Goal: Task Accomplishment & Management: Complete application form

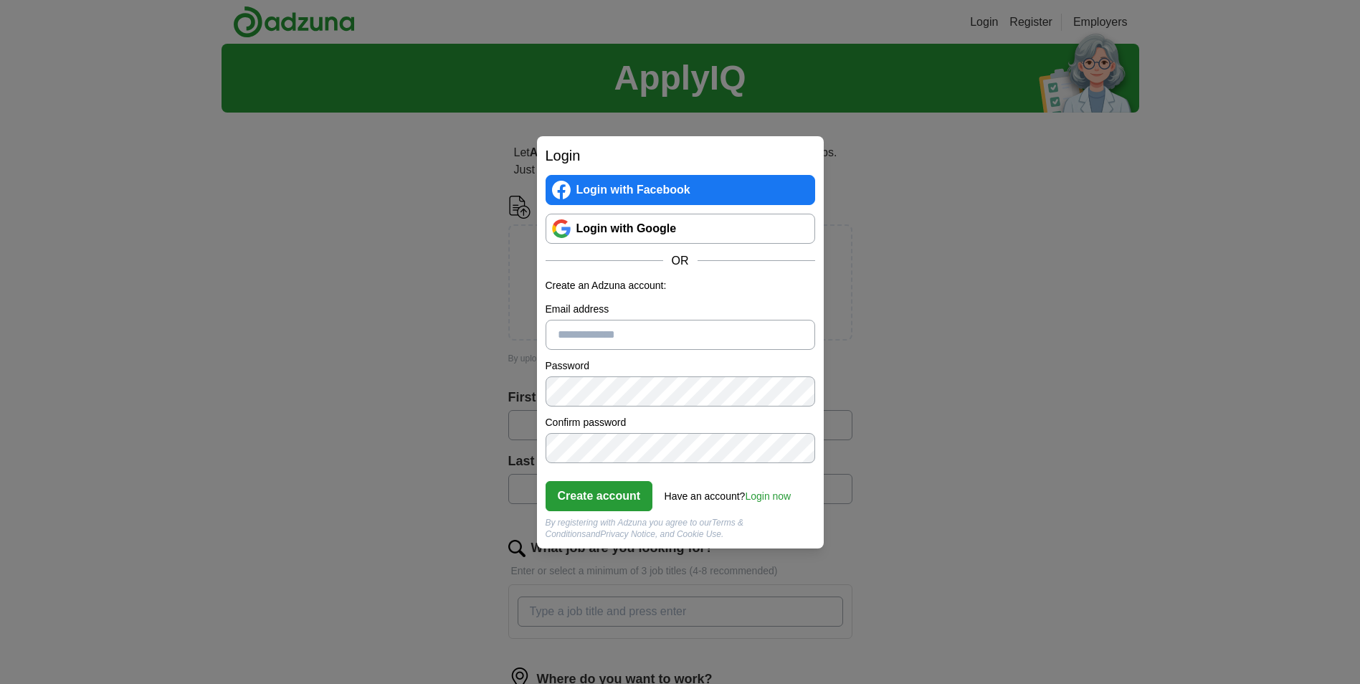
click at [770, 497] on link "Login now" at bounding box center [768, 495] width 46 height 11
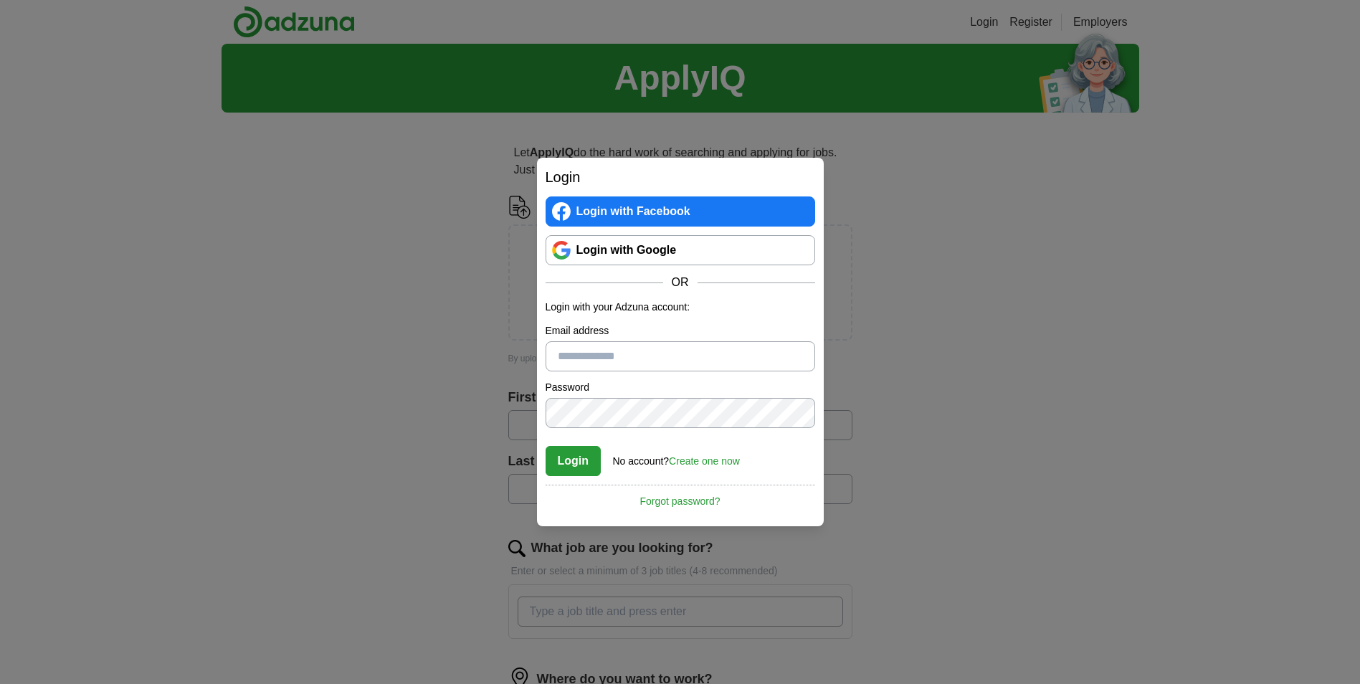
click at [602, 361] on input "Email address" at bounding box center [681, 356] width 270 height 30
type input "**********"
click at [585, 459] on button "Login" at bounding box center [574, 461] width 56 height 30
click at [687, 497] on link "Forgot password?" at bounding box center [681, 497] width 270 height 24
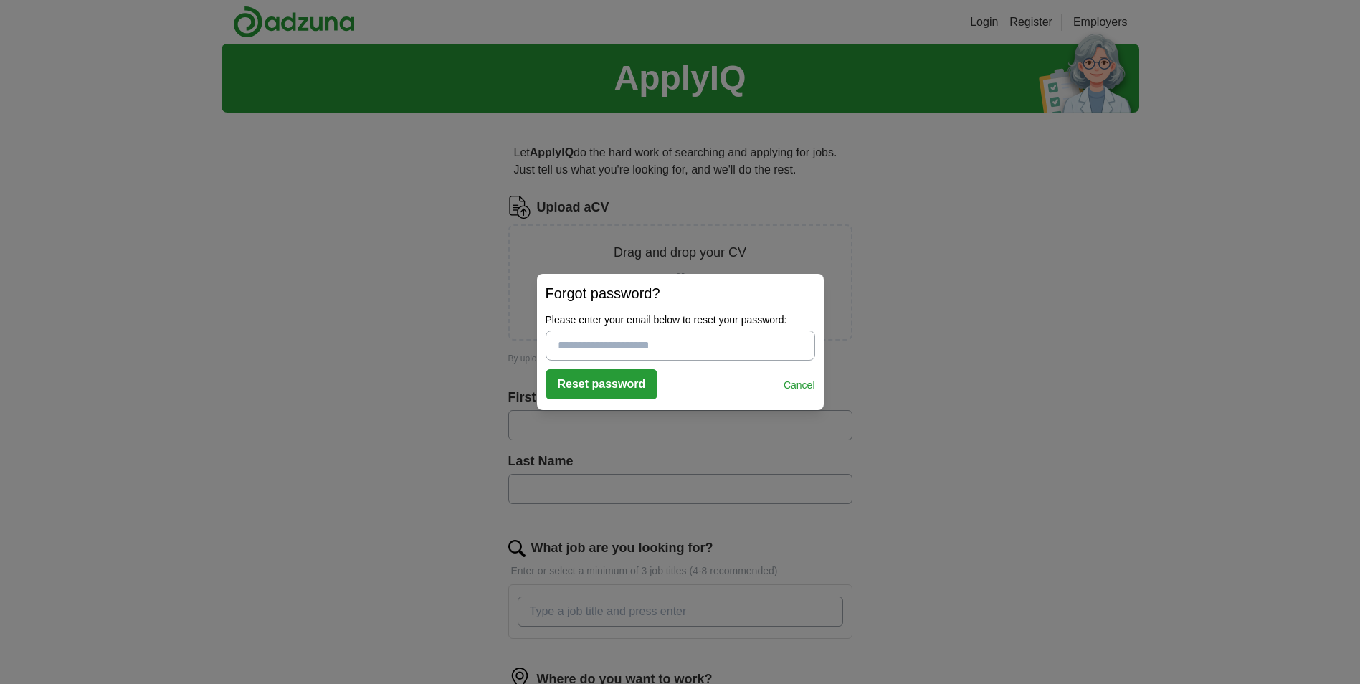
click at [567, 335] on input "Please enter your email below to reset your password:" at bounding box center [681, 345] width 270 height 30
type input "**********"
click at [573, 386] on button "Reset password" at bounding box center [602, 384] width 113 height 30
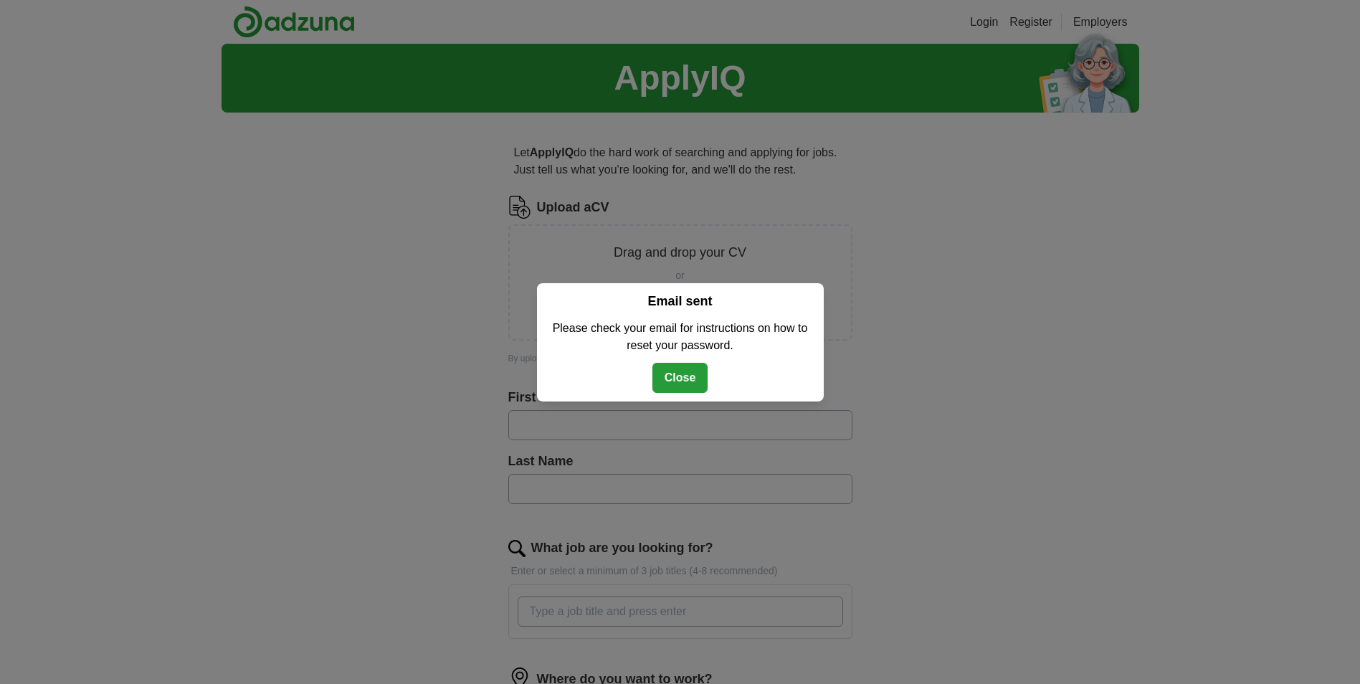
click at [670, 383] on button "Close" at bounding box center [680, 378] width 56 height 30
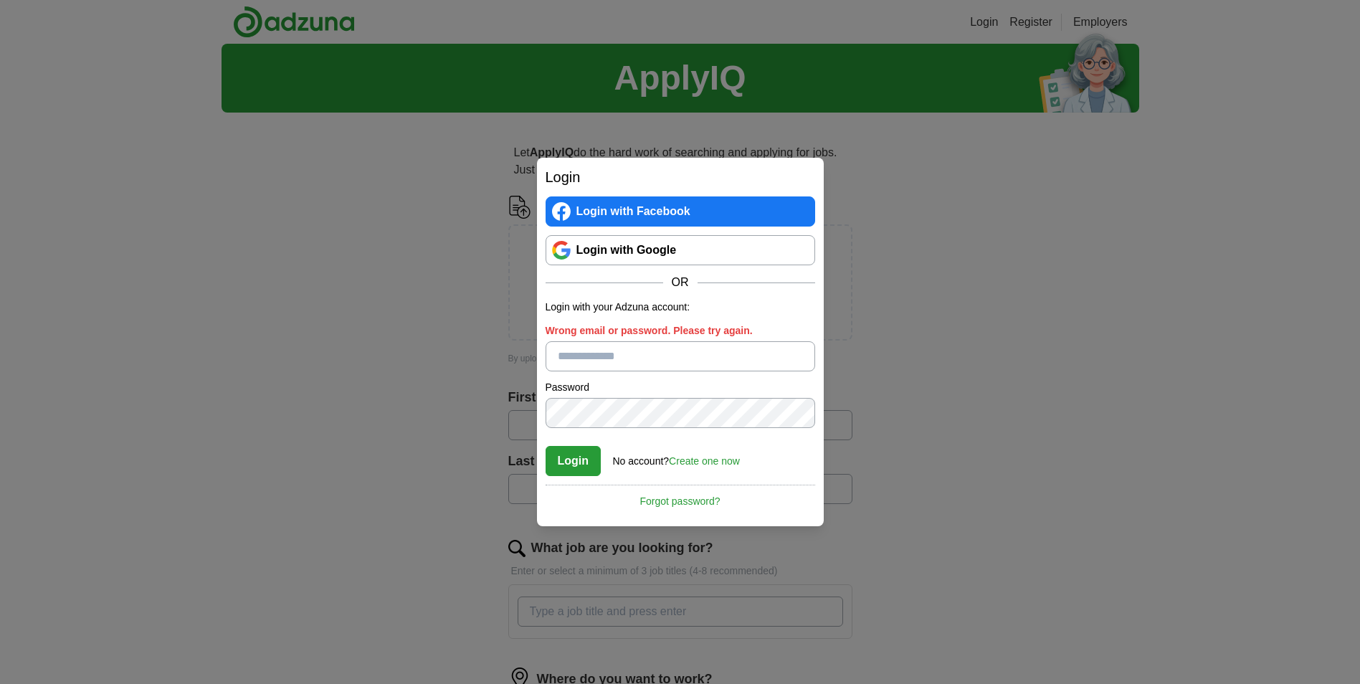
click at [594, 359] on input "Wrong email or password. Please try again." at bounding box center [681, 356] width 270 height 30
type input "**********"
click at [570, 457] on button "Login" at bounding box center [574, 461] width 56 height 30
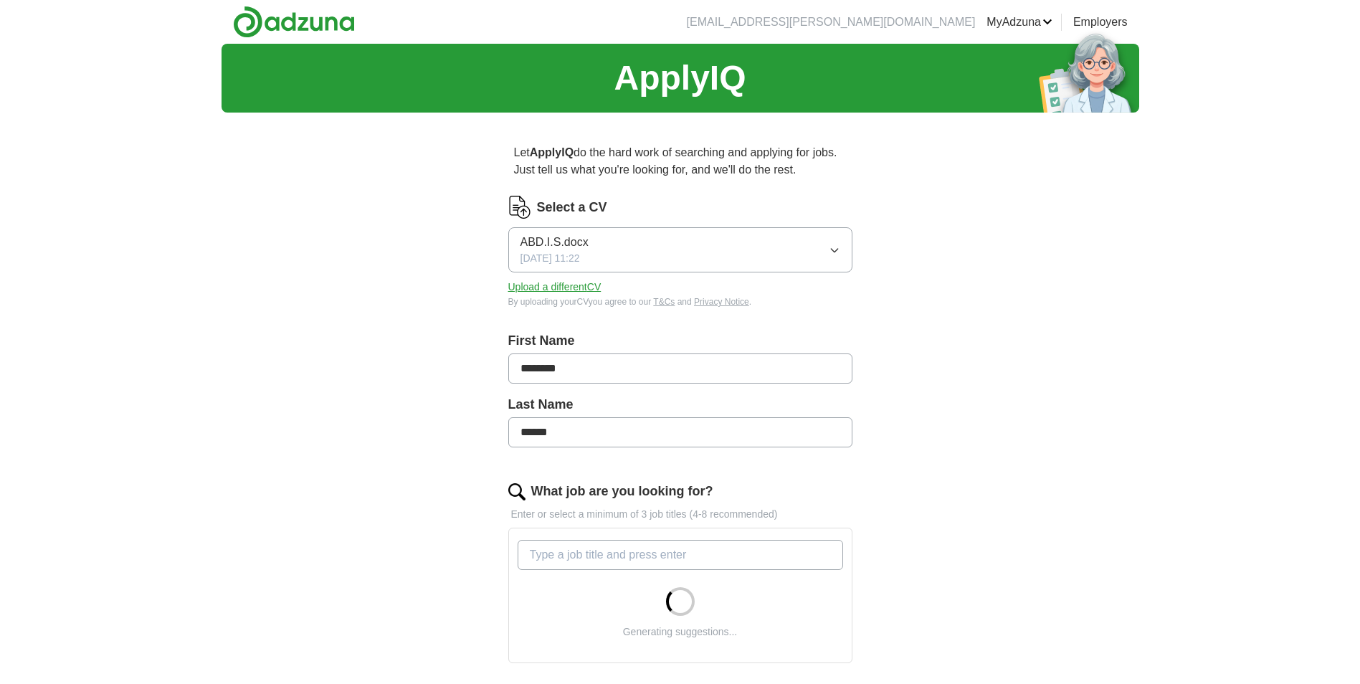
click at [838, 251] on icon "button" at bounding box center [834, 249] width 11 height 11
click at [1065, 196] on div "ApplyIQ Let ApplyIQ do the hard work of searching and applying for jobs. Just t…" at bounding box center [681, 544] width 918 height 1001
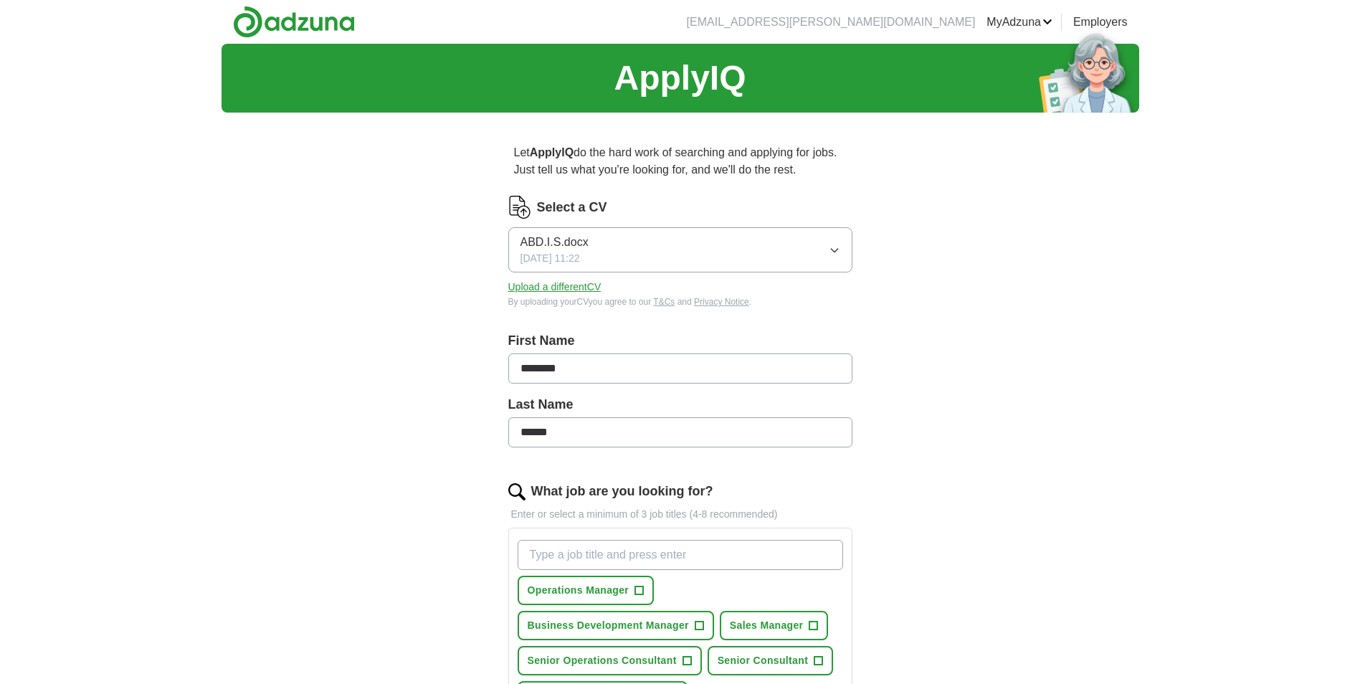
click at [549, 285] on button "Upload a different CV" at bounding box center [554, 287] width 93 height 15
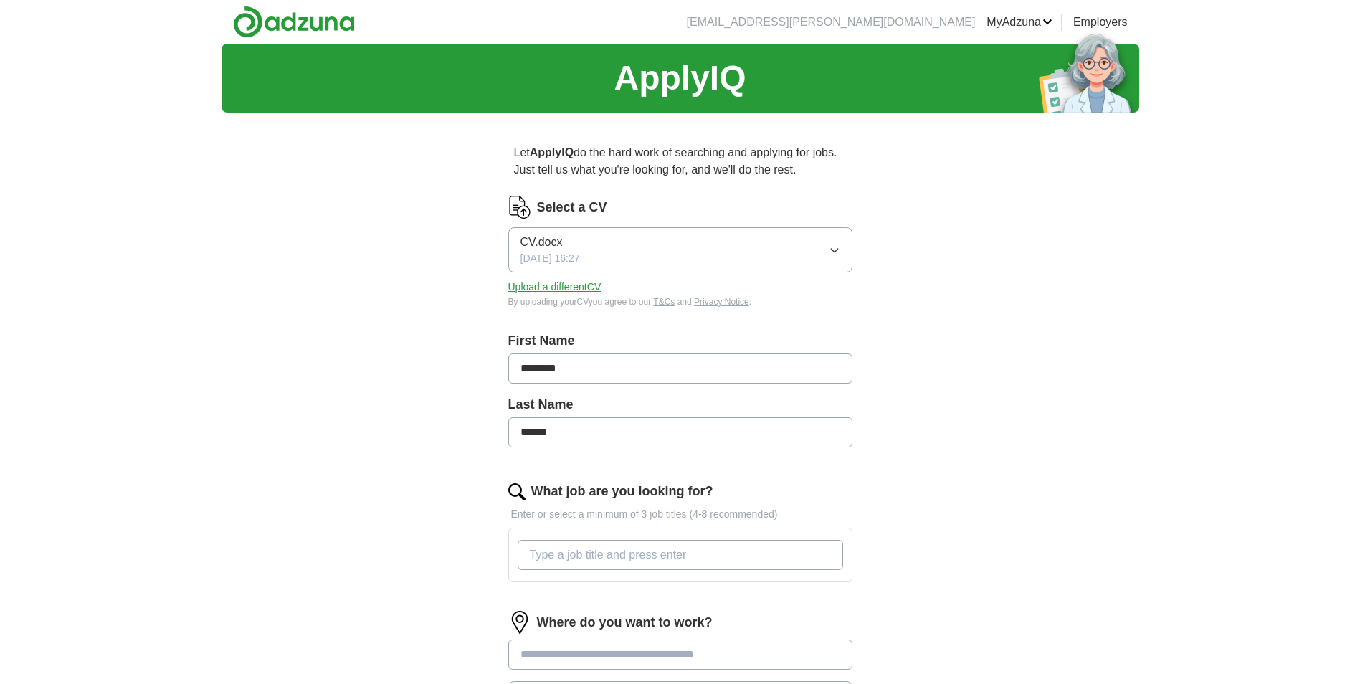
click at [552, 291] on button "Upload a different CV" at bounding box center [554, 287] width 93 height 15
click at [543, 289] on button "Upload a different CV" at bounding box center [554, 287] width 93 height 15
click at [824, 247] on button "CV.docx [DATE] 16:27" at bounding box center [680, 249] width 344 height 45
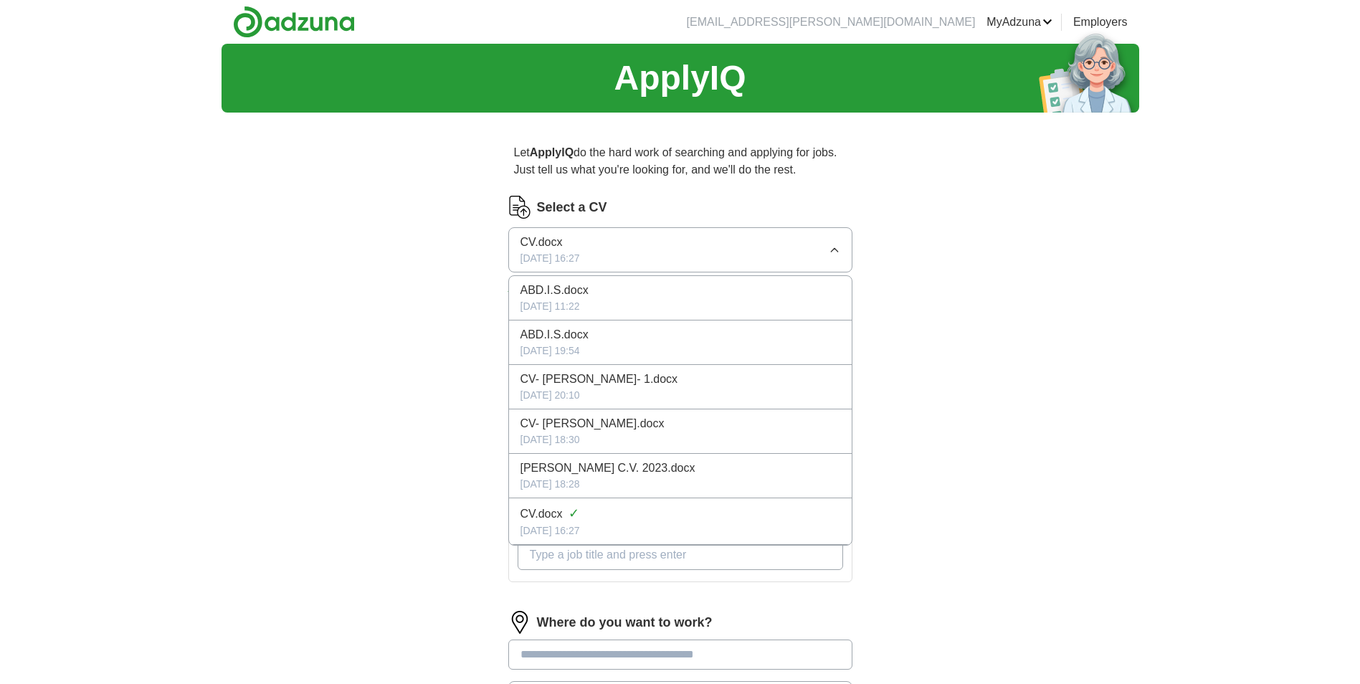
click at [912, 500] on div "ApplyIQ Let ApplyIQ do the hard work of searching and applying for jobs. Just t…" at bounding box center [681, 504] width 918 height 920
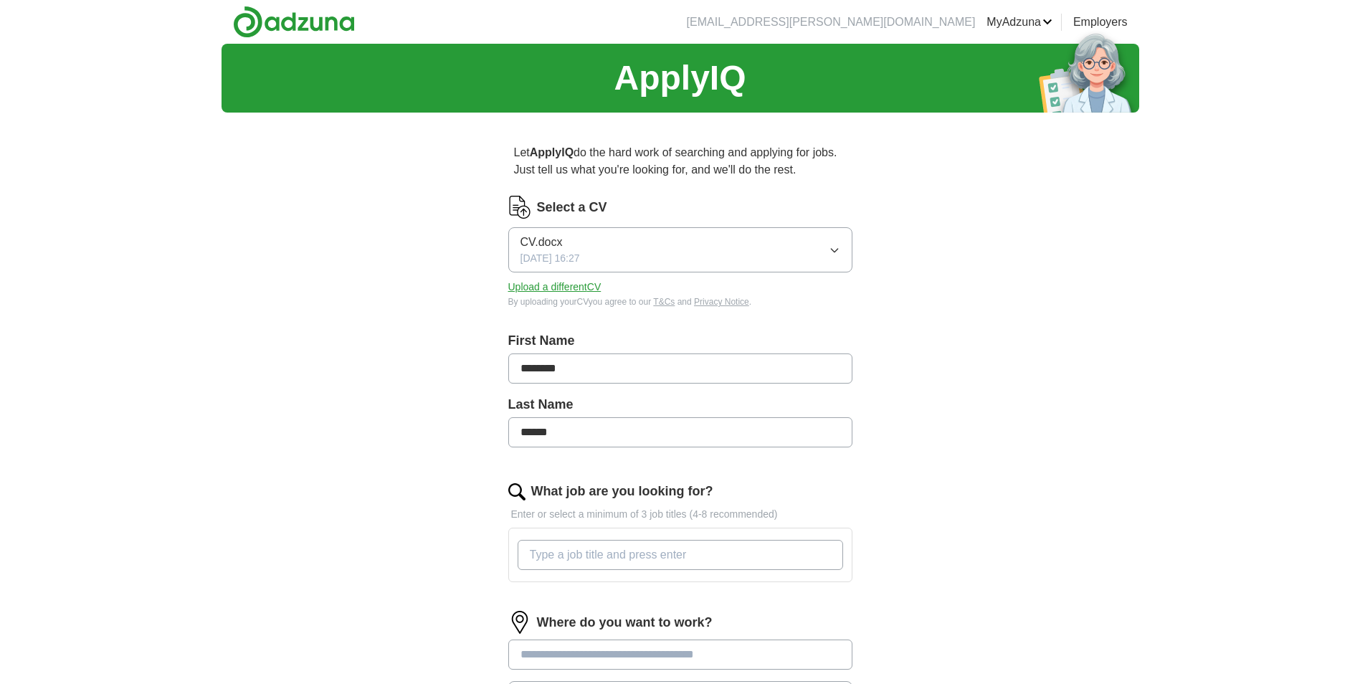
click at [554, 285] on button "Upload a different CV" at bounding box center [554, 287] width 93 height 15
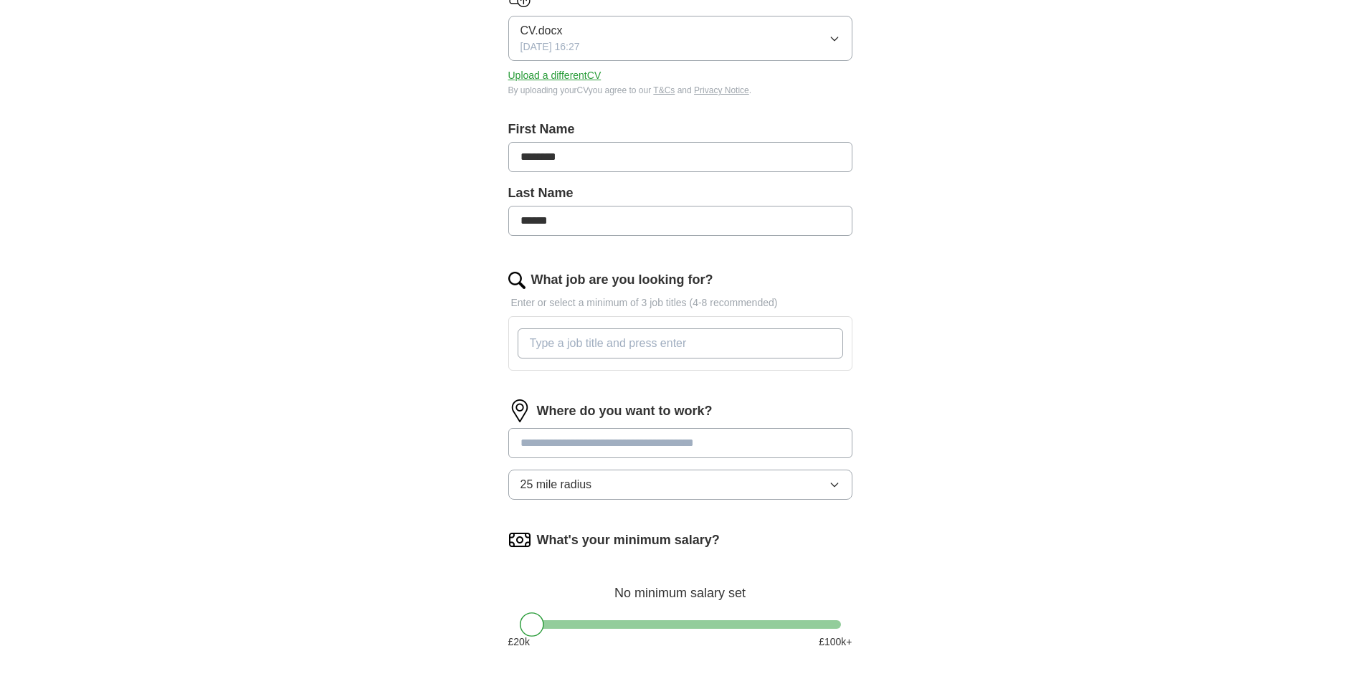
scroll to position [215, 0]
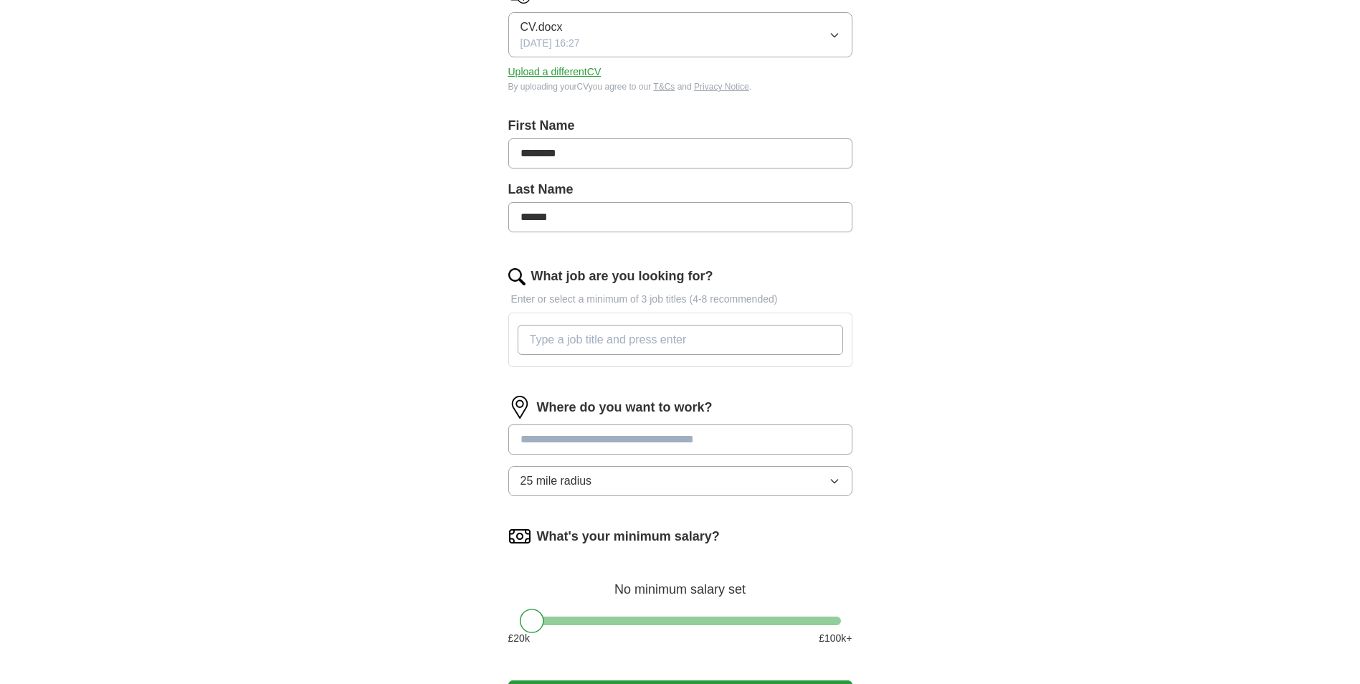
click at [559, 339] on input "What job are you looking for?" at bounding box center [680, 340] width 325 height 30
click at [839, 477] on div "Where do you want to work? 25 mile radius" at bounding box center [680, 452] width 344 height 112
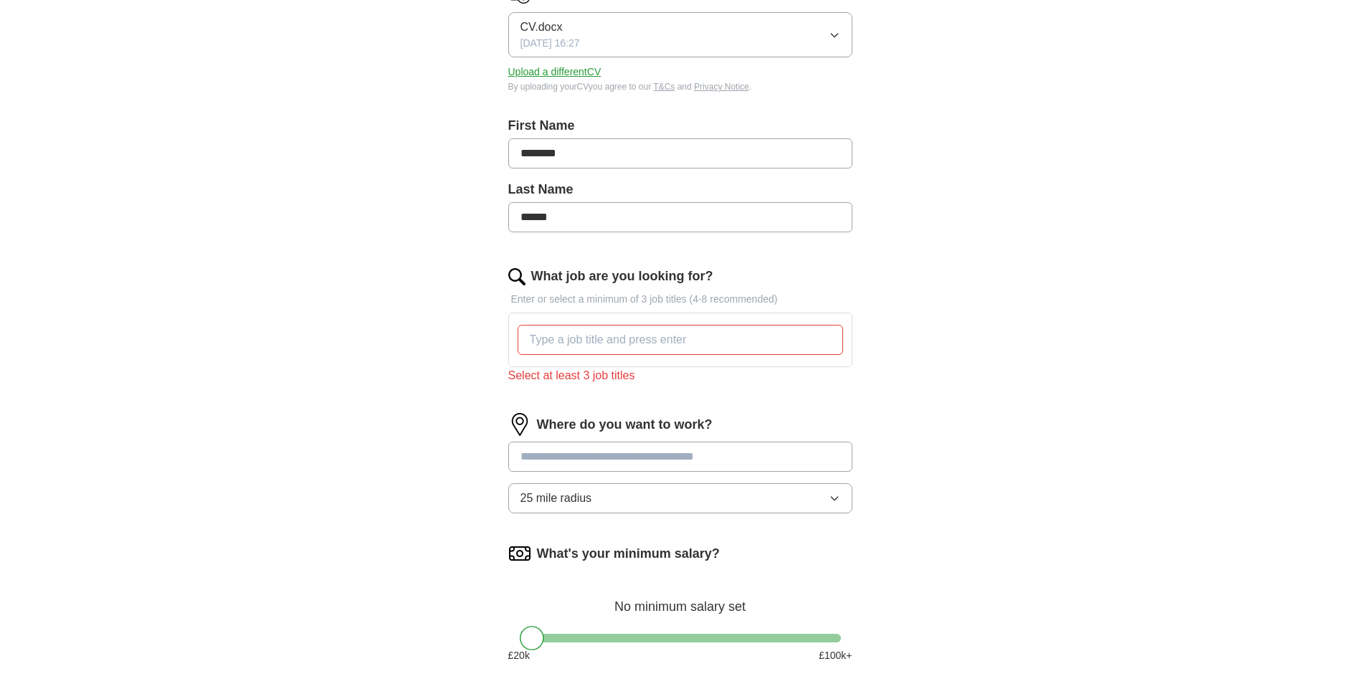
click at [596, 494] on button "25 mile radius" at bounding box center [680, 498] width 344 height 30
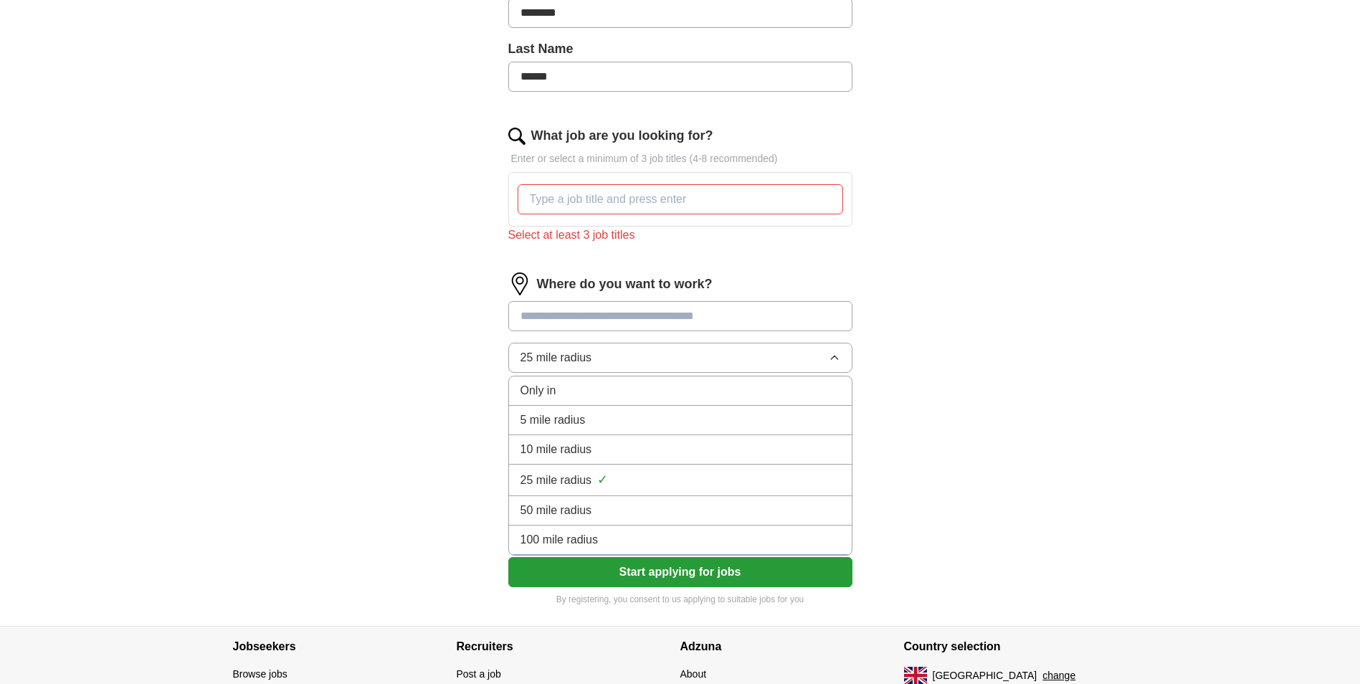
scroll to position [358, 0]
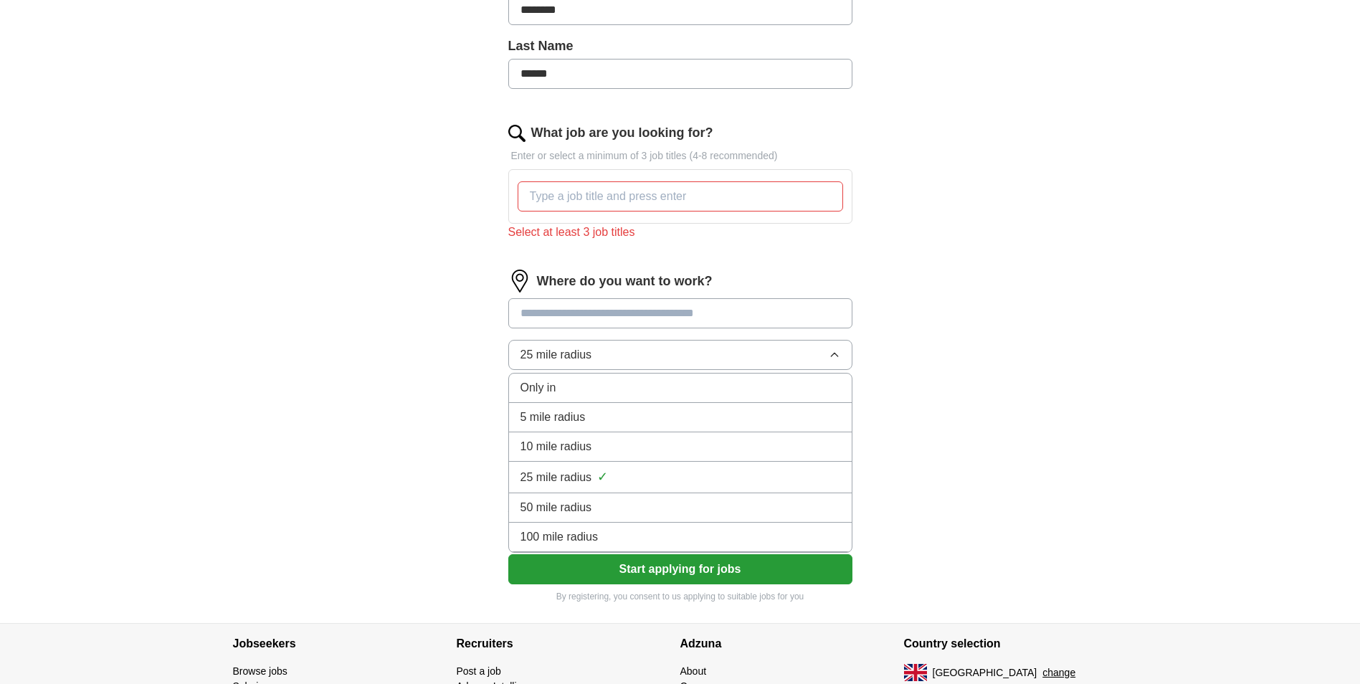
click at [548, 409] on span "5 mile radius" at bounding box center [552, 417] width 65 height 17
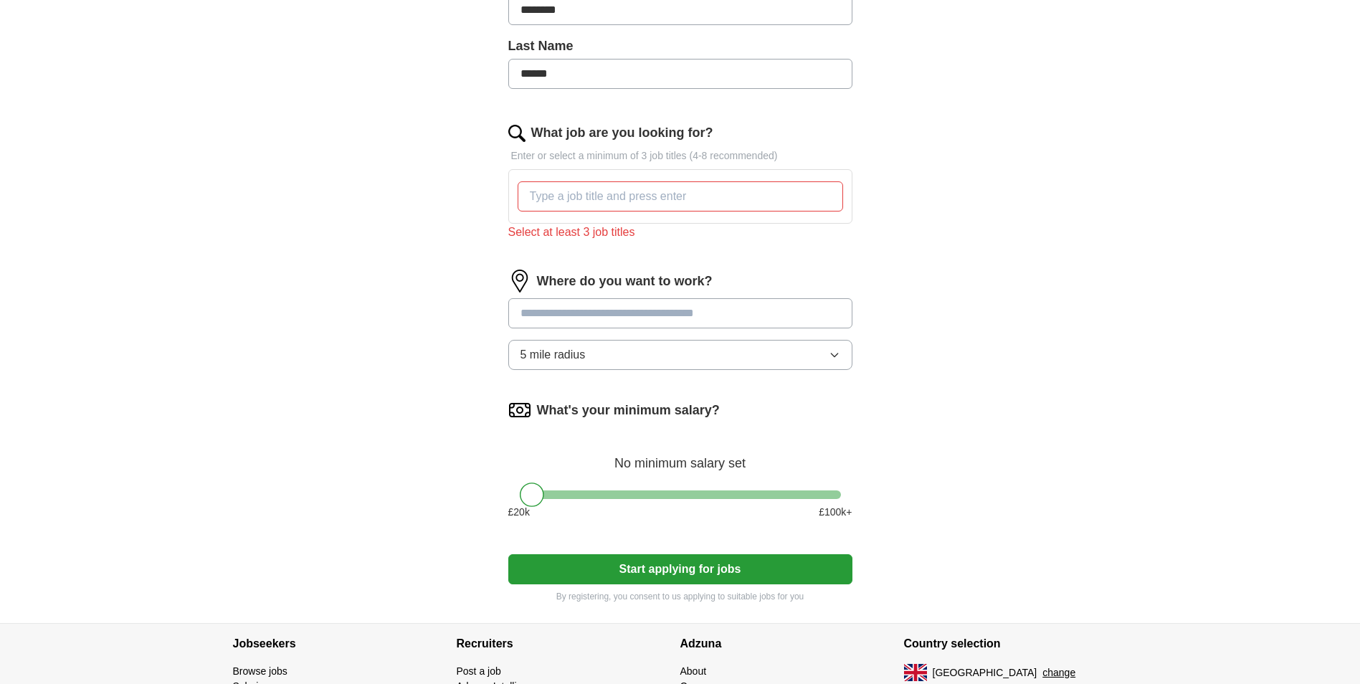
click at [576, 303] on input at bounding box center [680, 313] width 344 height 30
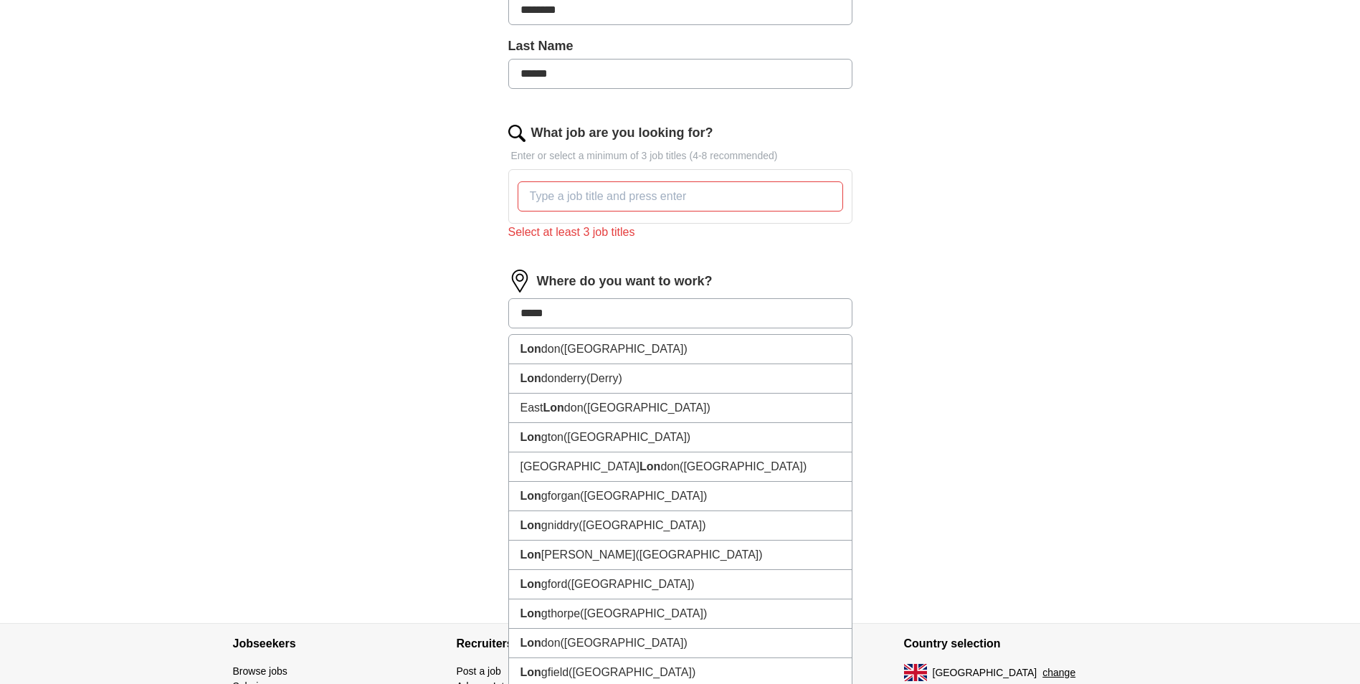
type input "******"
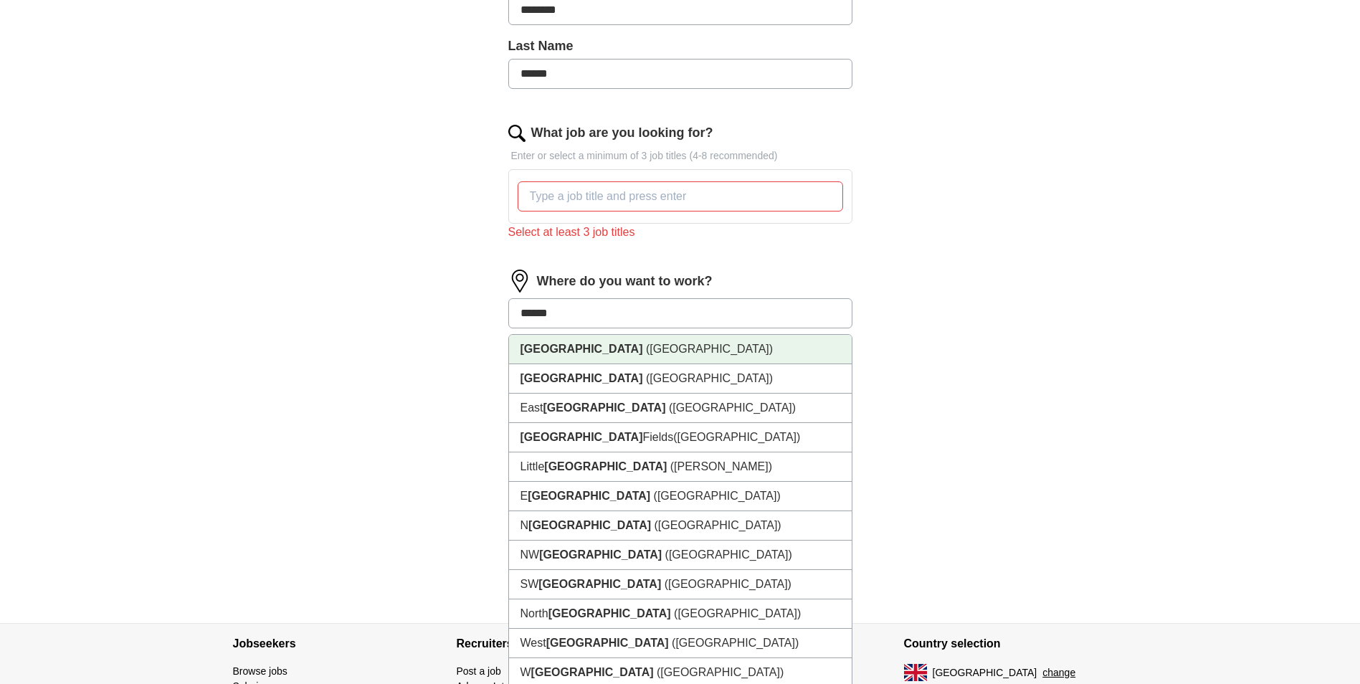
click at [568, 359] on li "[GEOGRAPHIC_DATA] ([GEOGRAPHIC_DATA])" at bounding box center [680, 349] width 343 height 29
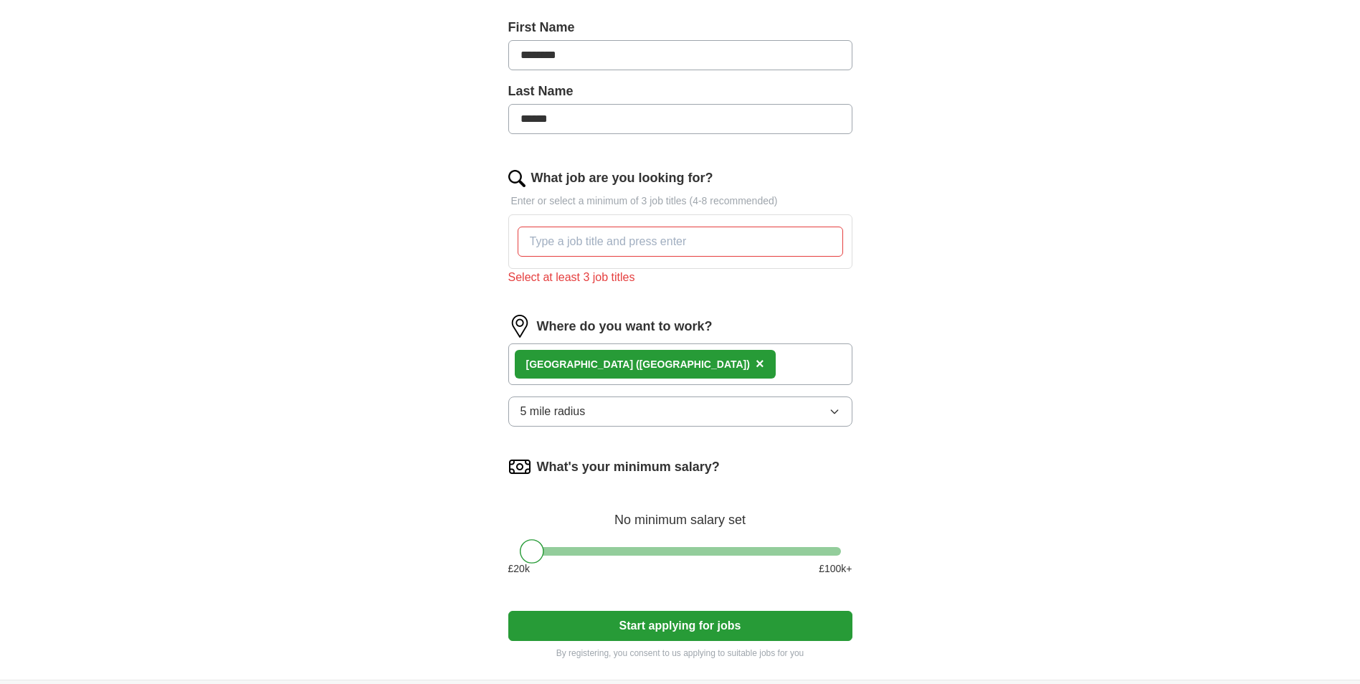
scroll to position [215, 0]
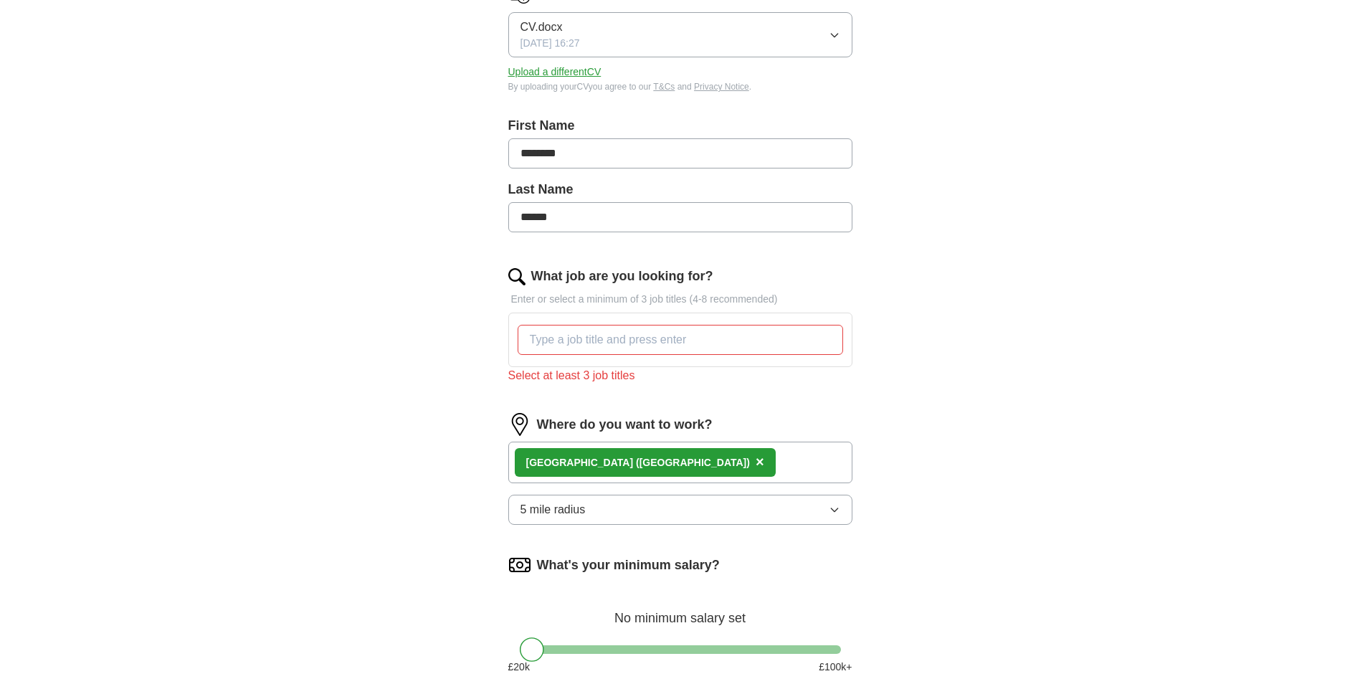
click at [584, 332] on input "What job are you looking for?" at bounding box center [680, 340] width 325 height 30
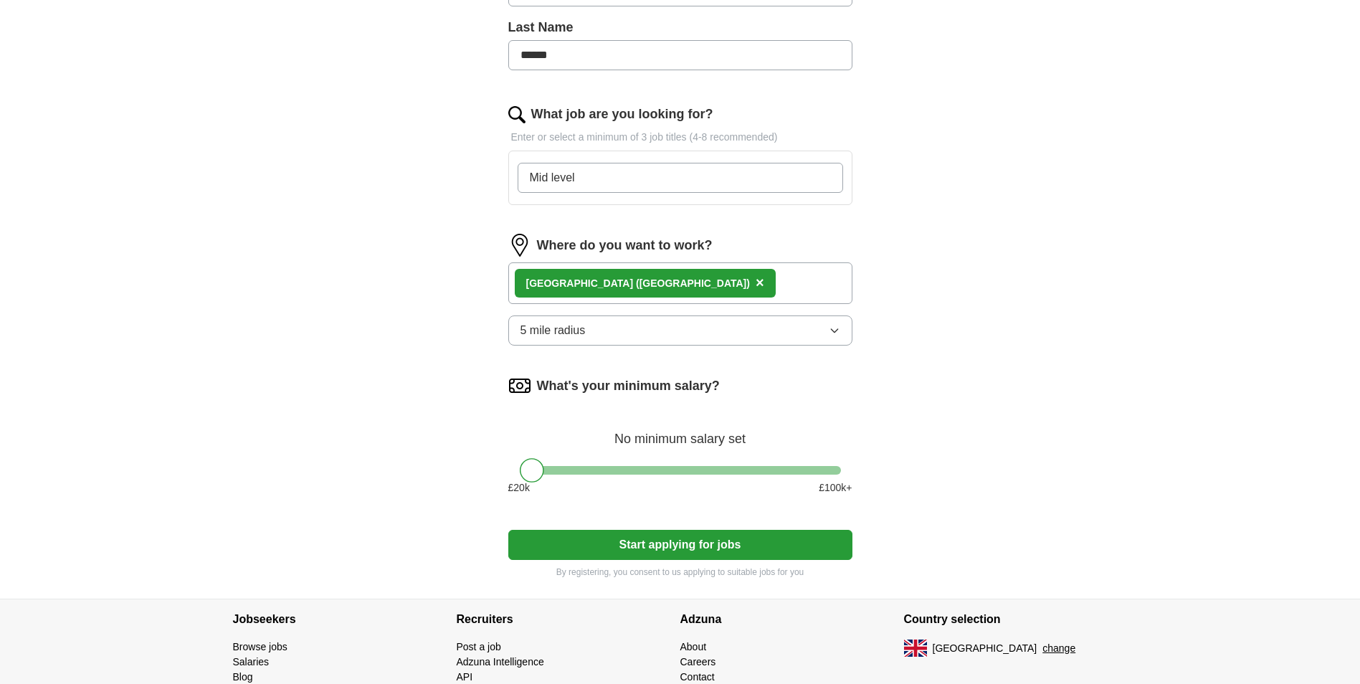
scroll to position [452, 0]
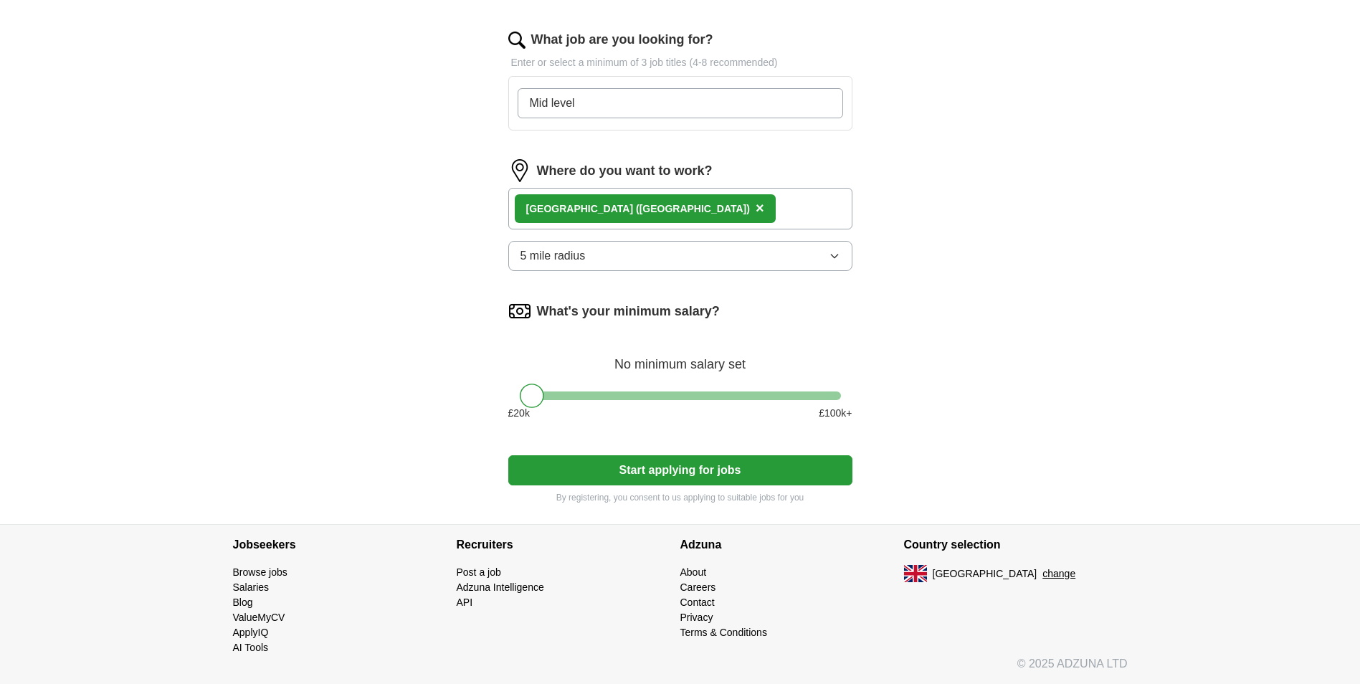
type input "Mid level"
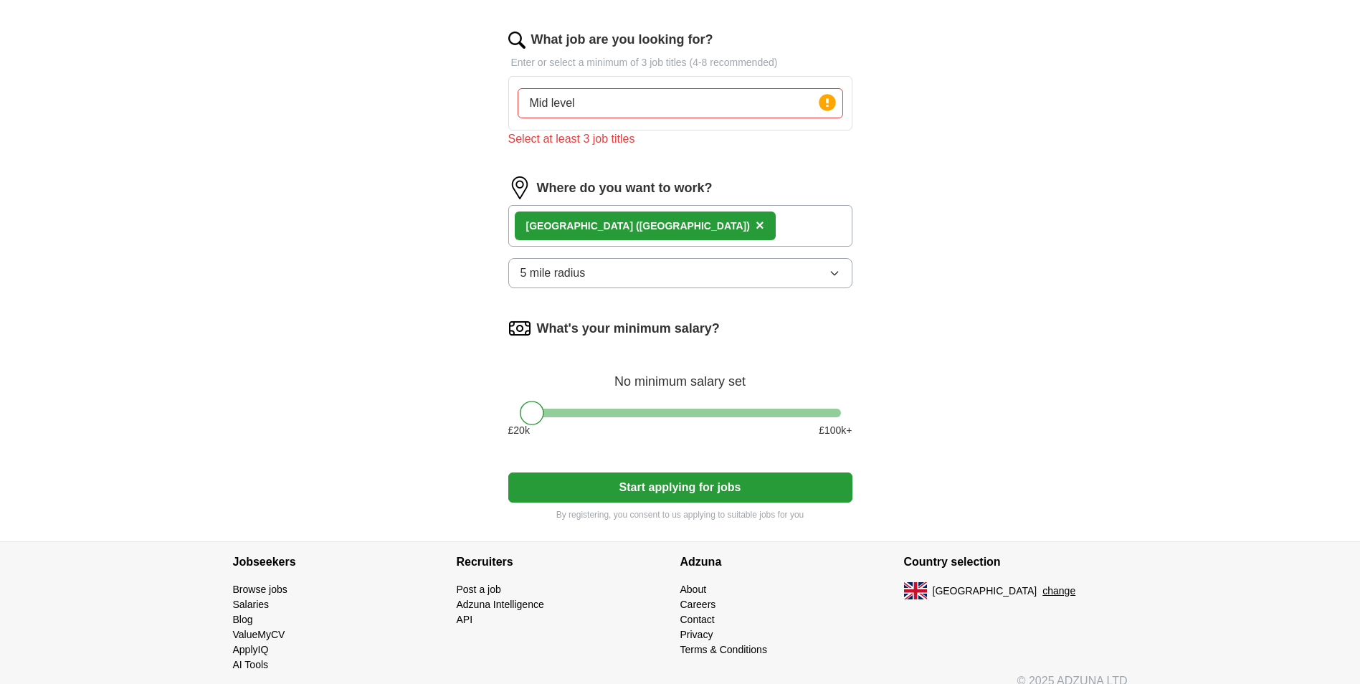
click at [776, 401] on div "What's your minimum salary? No minimum salary set £ 20 k £ 100 k+" at bounding box center [680, 383] width 344 height 133
drag, startPoint x: 535, startPoint y: 411, endPoint x: 721, endPoint y: 419, distance: 185.8
click at [721, 419] on div at bounding box center [717, 413] width 24 height 24
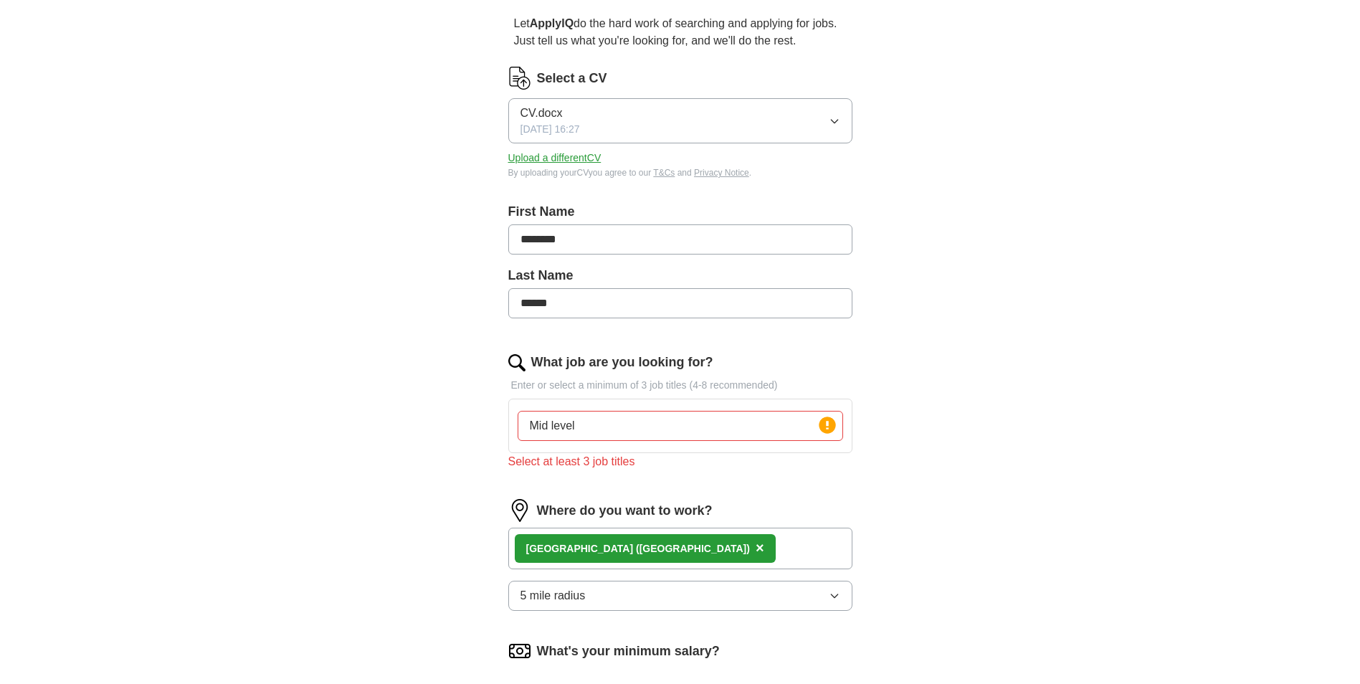
scroll to position [0, 0]
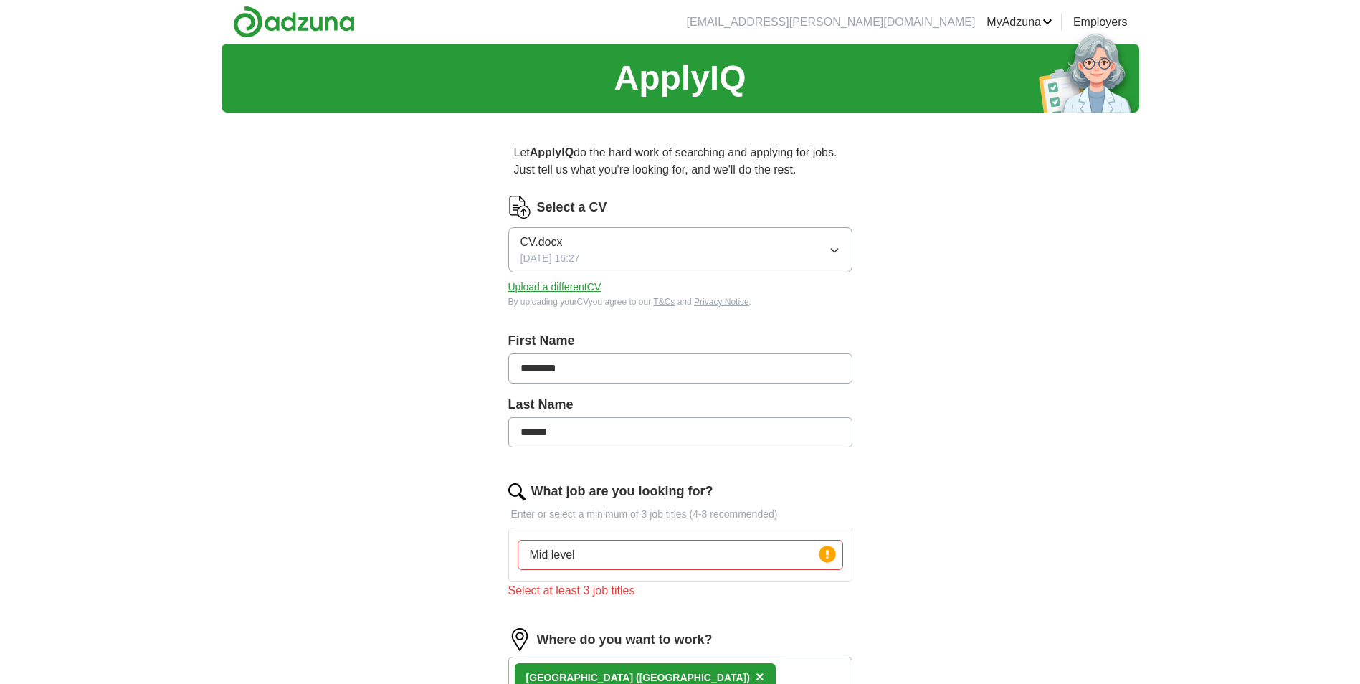
click at [547, 287] on button "Upload a different CV" at bounding box center [554, 287] width 93 height 15
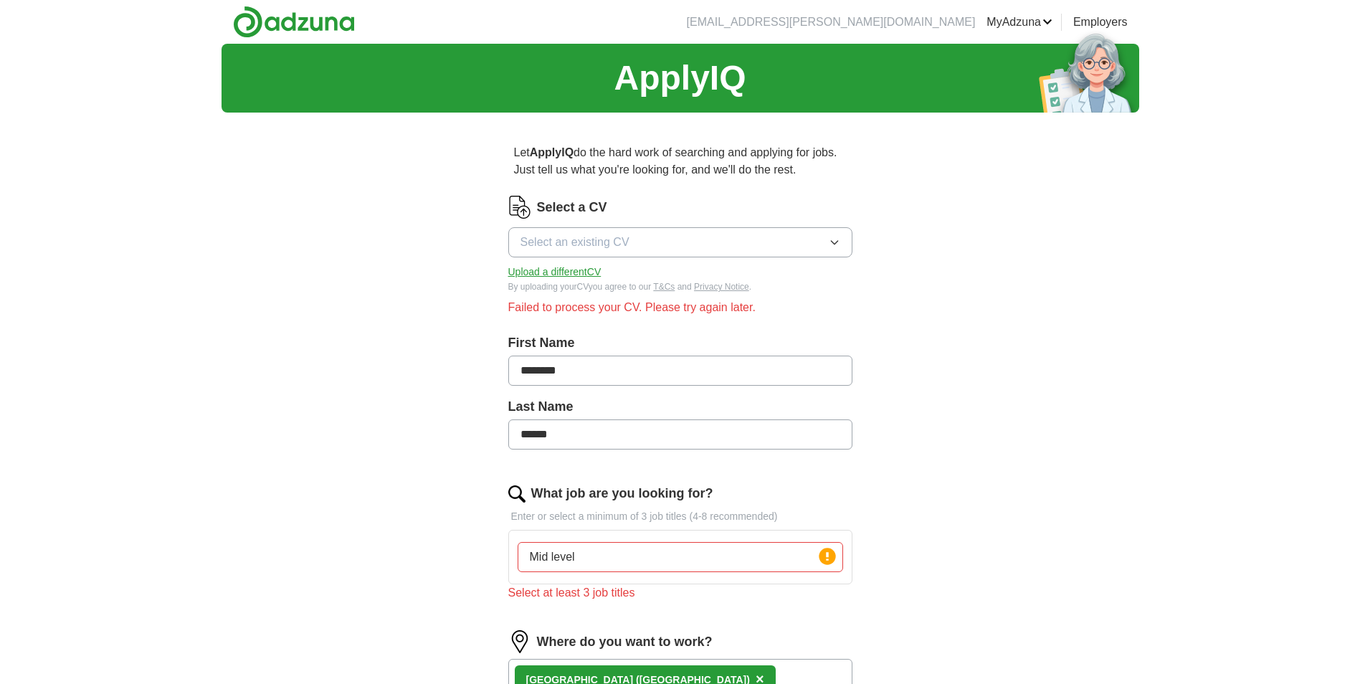
click at [551, 271] on button "Upload a different CV" at bounding box center [554, 272] width 93 height 15
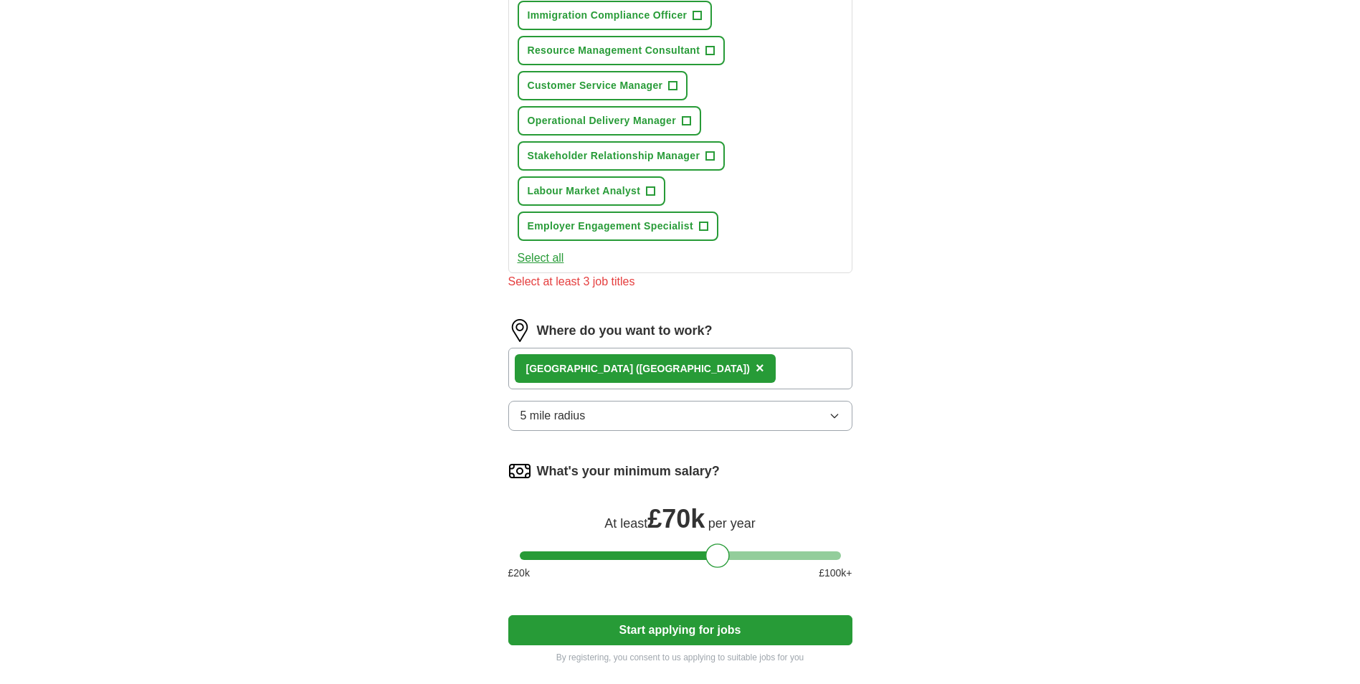
scroll to position [805, 0]
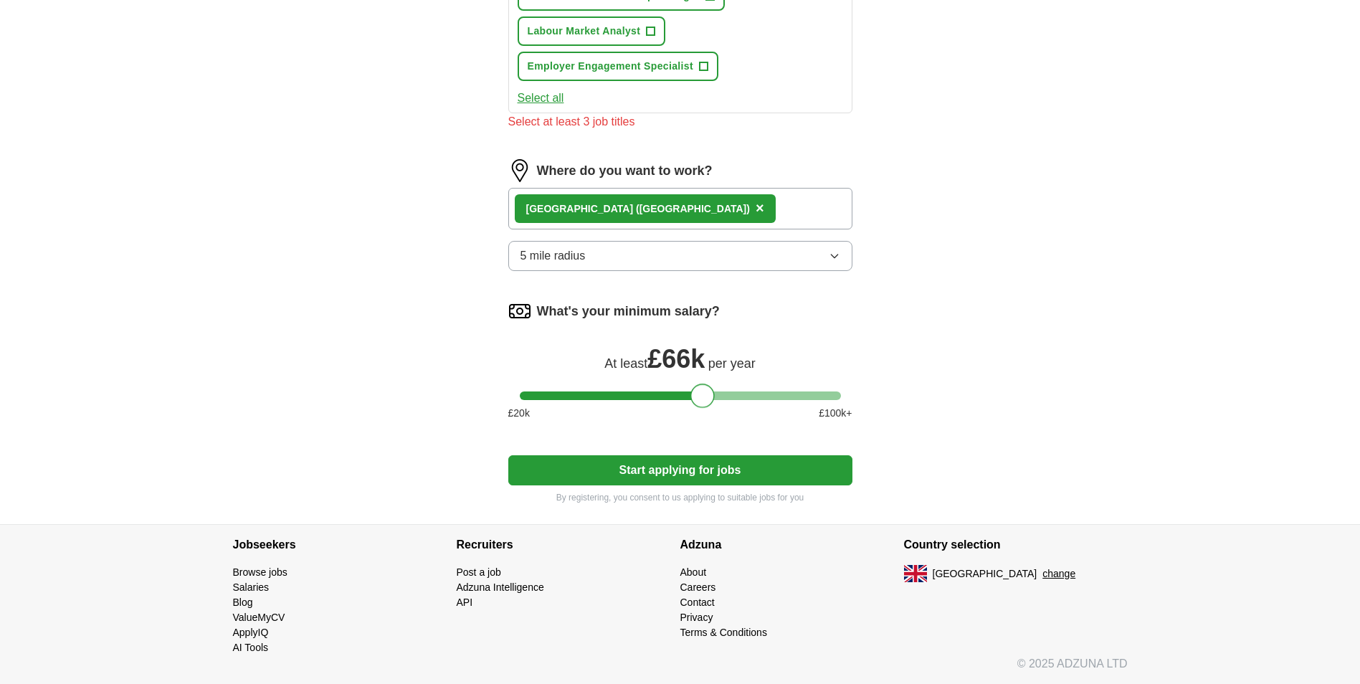
drag, startPoint x: 713, startPoint y: 398, endPoint x: 698, endPoint y: 399, distance: 15.1
click at [698, 399] on div at bounding box center [702, 396] width 24 height 24
click at [674, 470] on button "Start applying for jobs" at bounding box center [680, 470] width 344 height 30
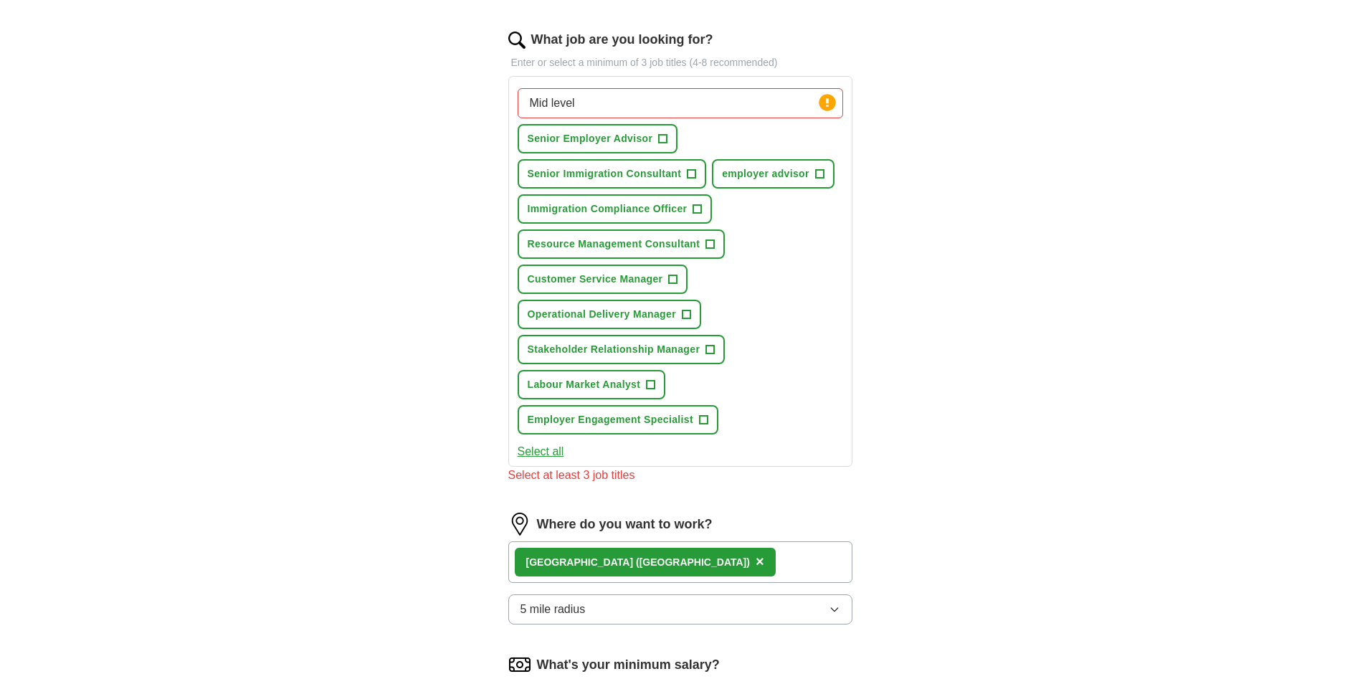
scroll to position [447, 0]
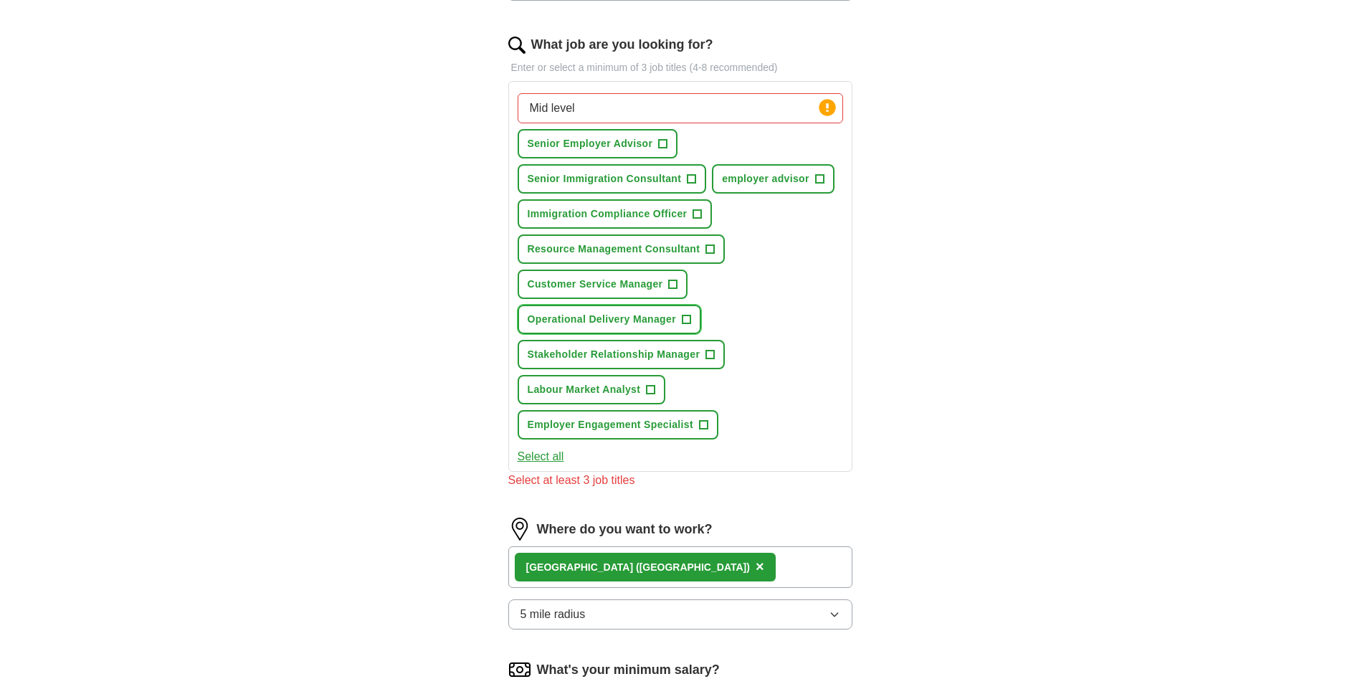
click at [688, 321] on span "+" at bounding box center [686, 319] width 9 height 11
click at [673, 279] on span "+" at bounding box center [673, 284] width 9 height 11
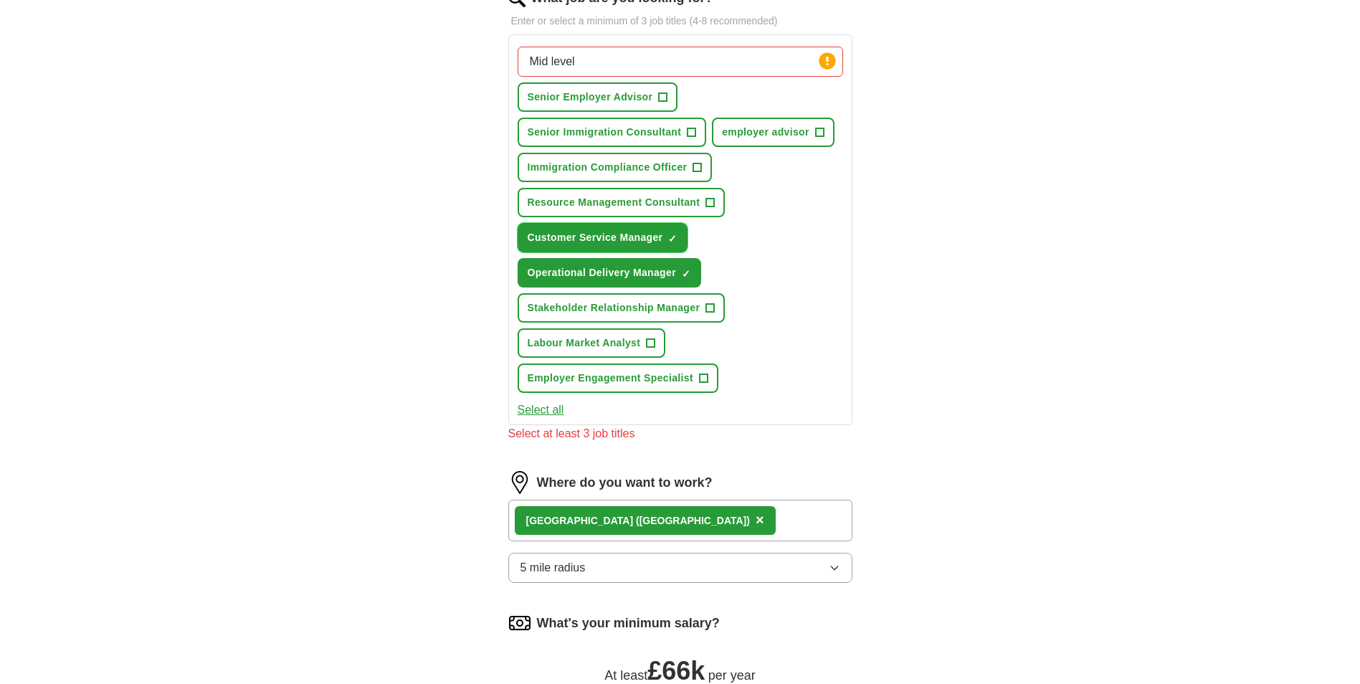
scroll to position [518, 0]
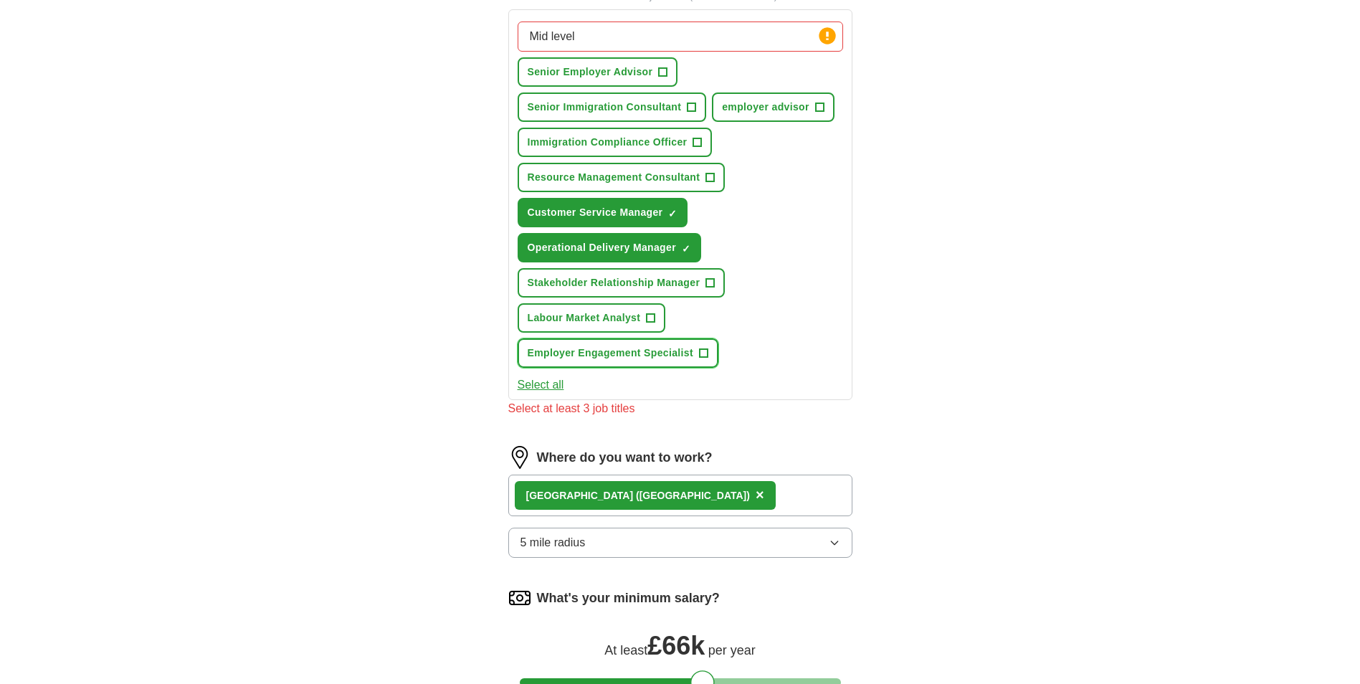
click at [705, 355] on span "+" at bounding box center [703, 353] width 9 height 11
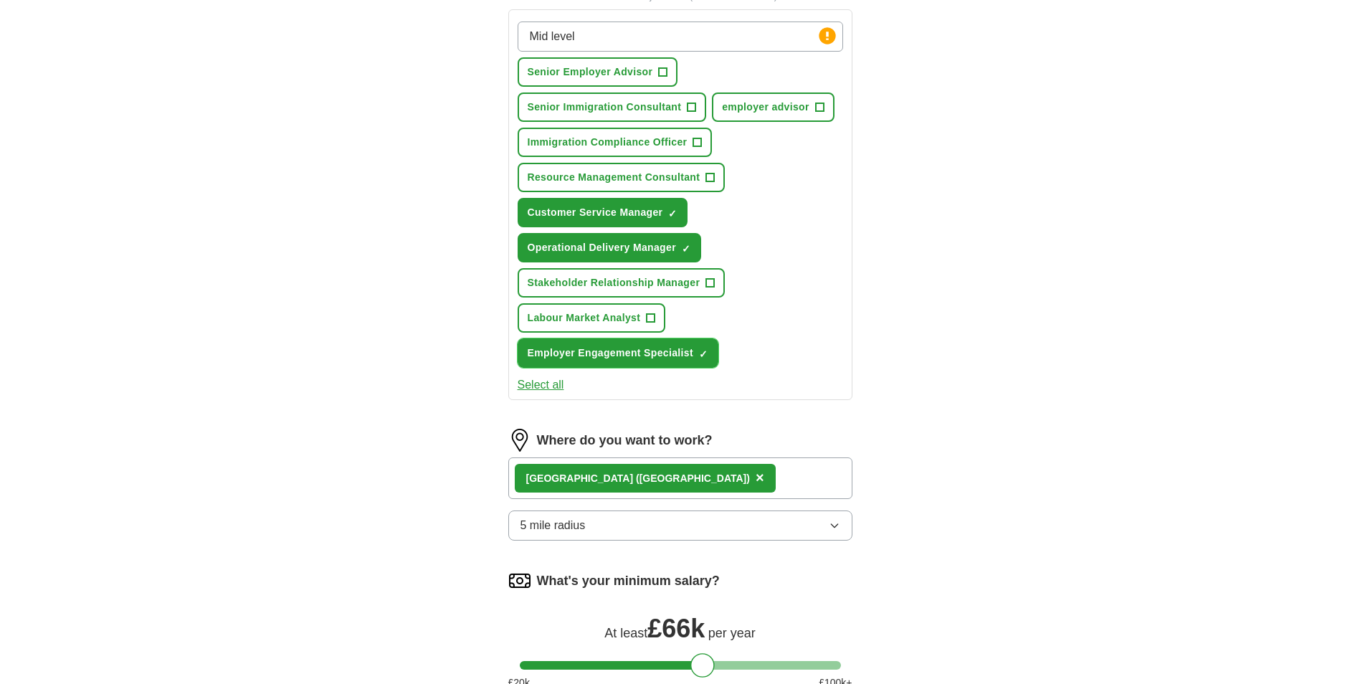
click at [0, 0] on span "×" at bounding box center [0, 0] width 0 height 0
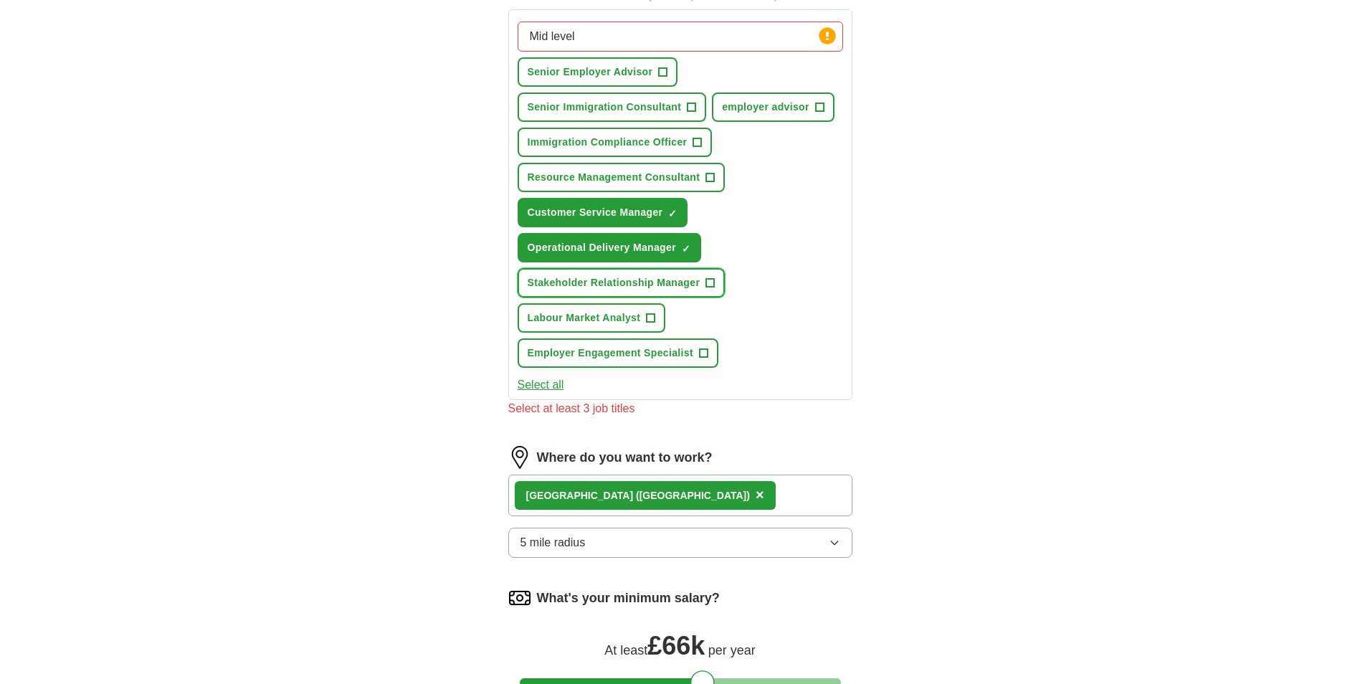
click at [707, 277] on span "+" at bounding box center [710, 282] width 9 height 11
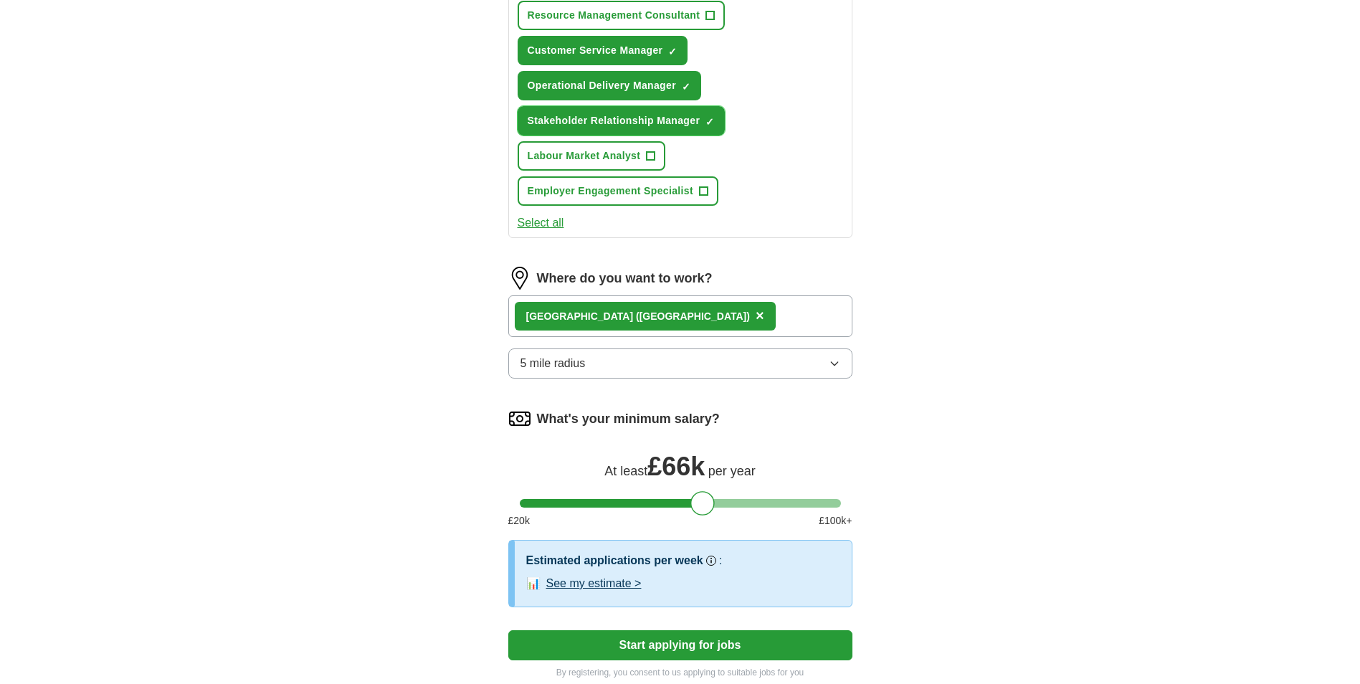
scroll to position [855, 0]
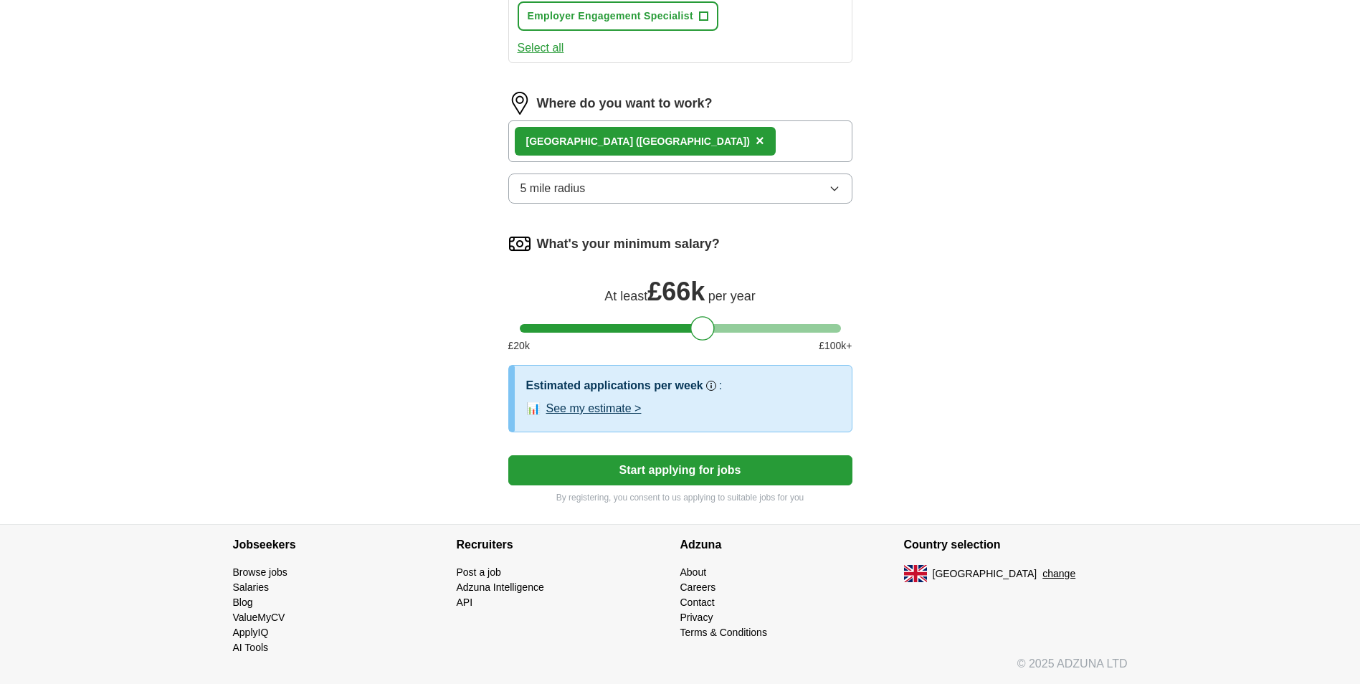
click at [661, 470] on button "Start applying for jobs" at bounding box center [680, 470] width 344 height 30
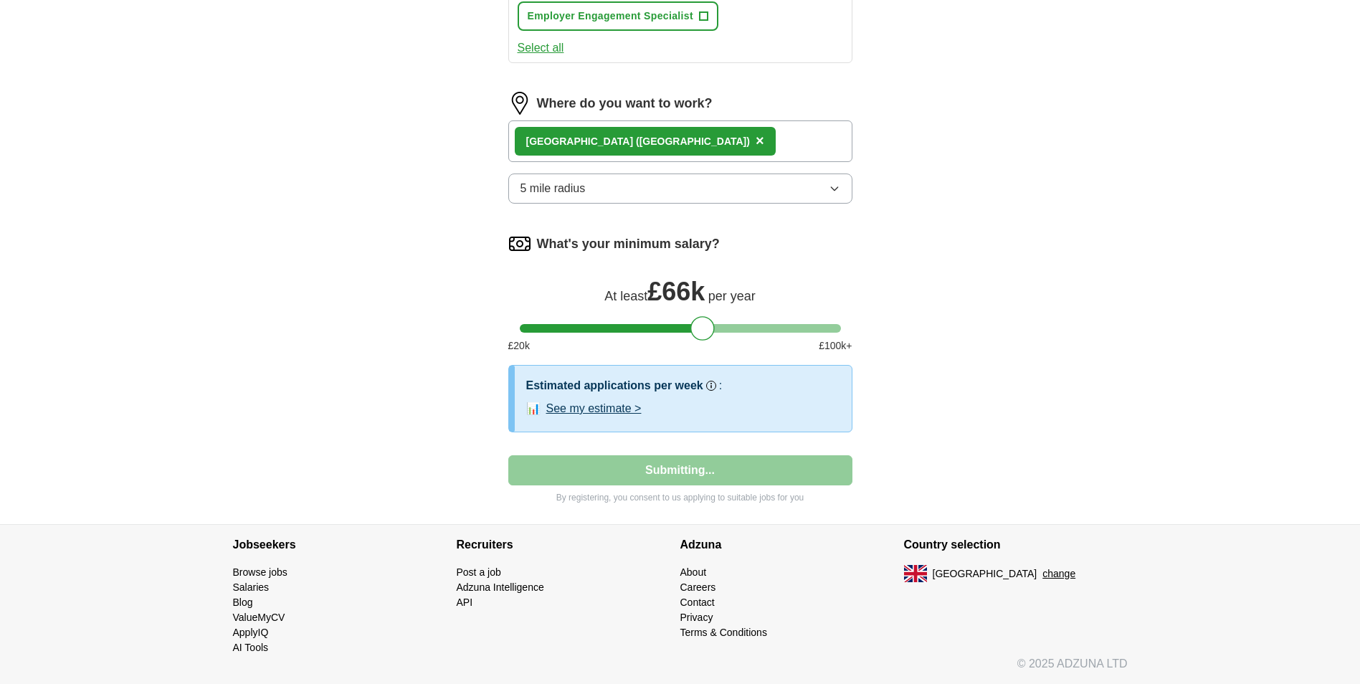
select select "**"
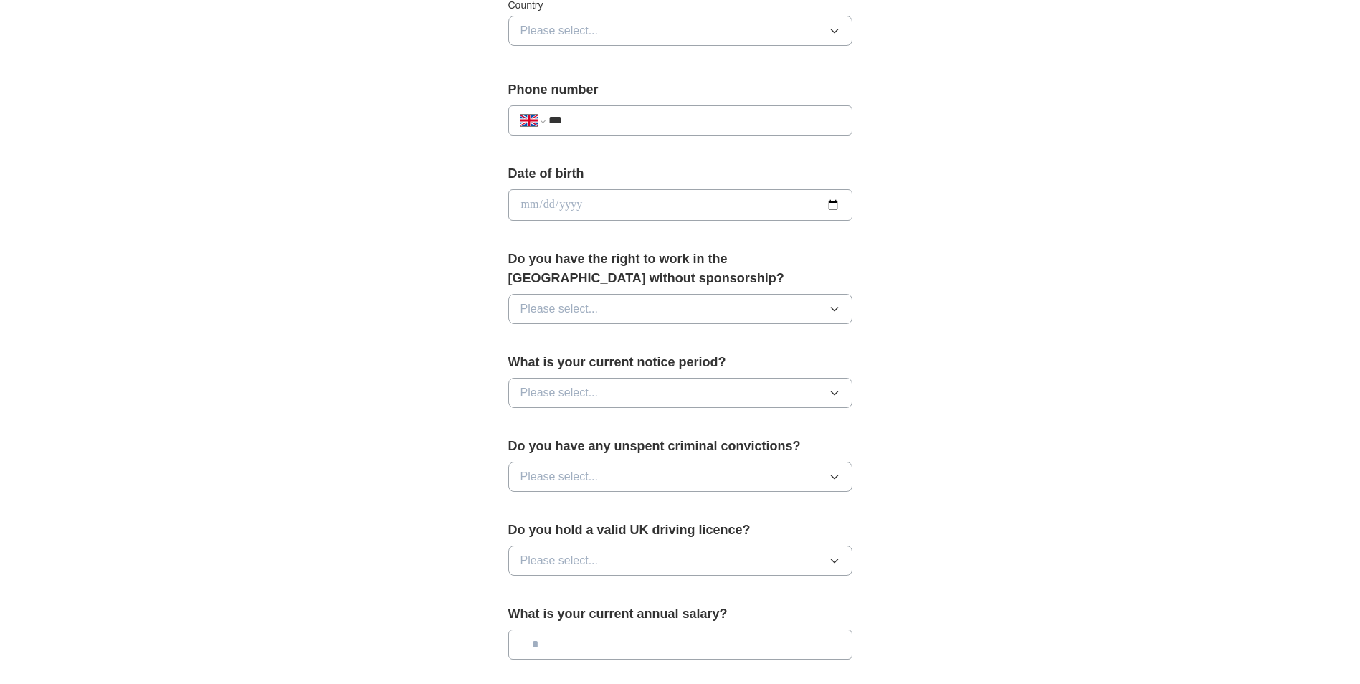
scroll to position [502, 0]
click at [584, 313] on span "Please select..." at bounding box center [559, 307] width 78 height 17
click at [563, 345] on div "Yes" at bounding box center [680, 340] width 320 height 17
click at [568, 393] on span "Please select..." at bounding box center [559, 391] width 78 height 17
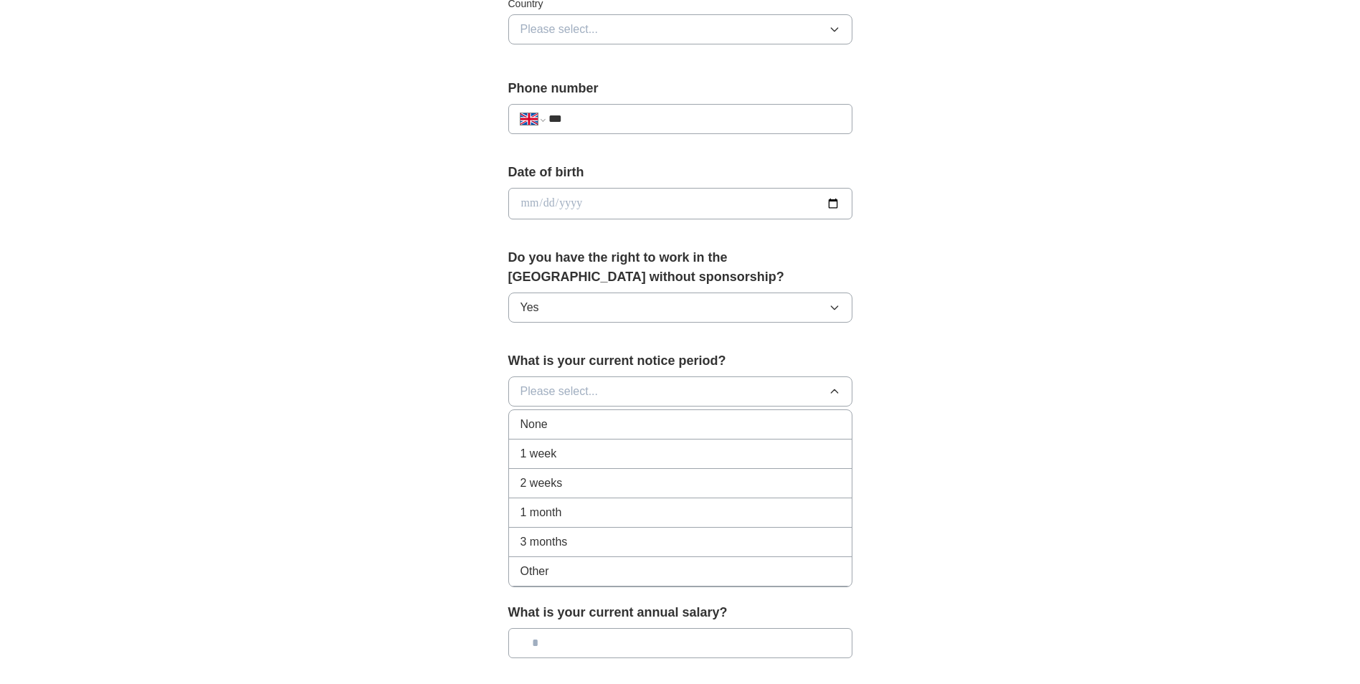
click at [540, 513] on span "1 month" at bounding box center [541, 512] width 42 height 17
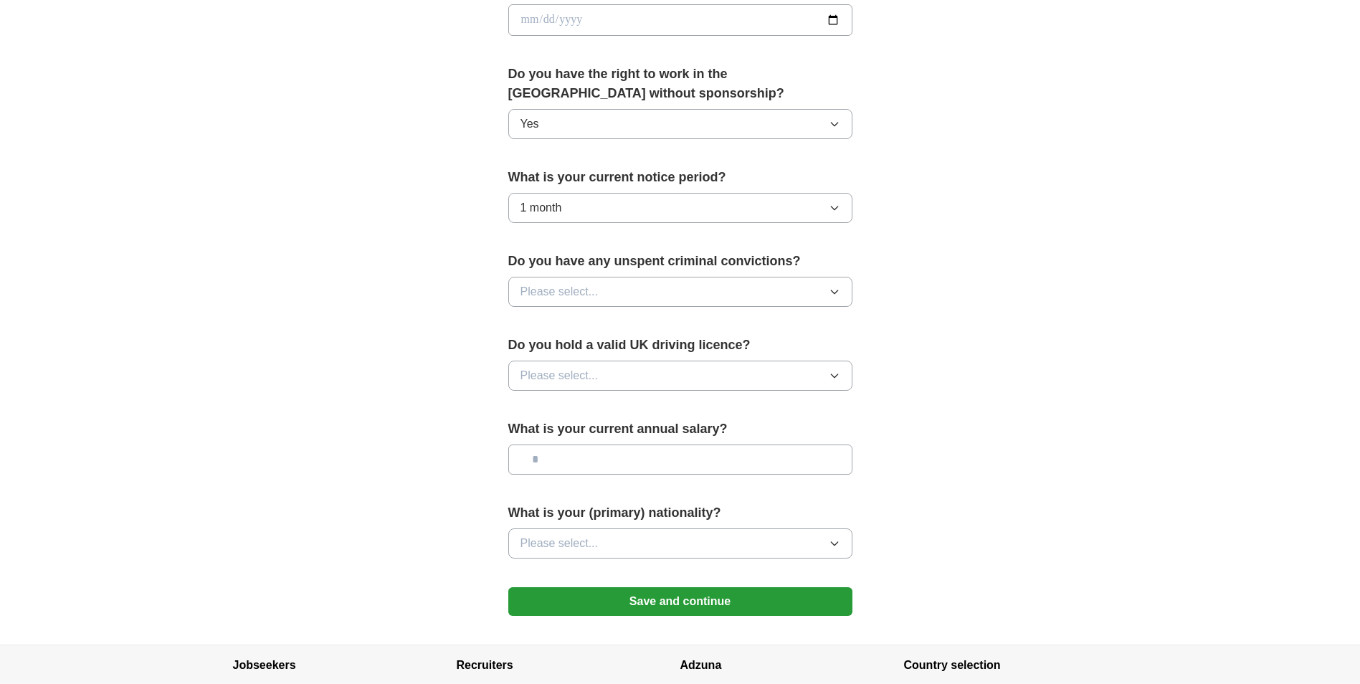
scroll to position [789, 0]
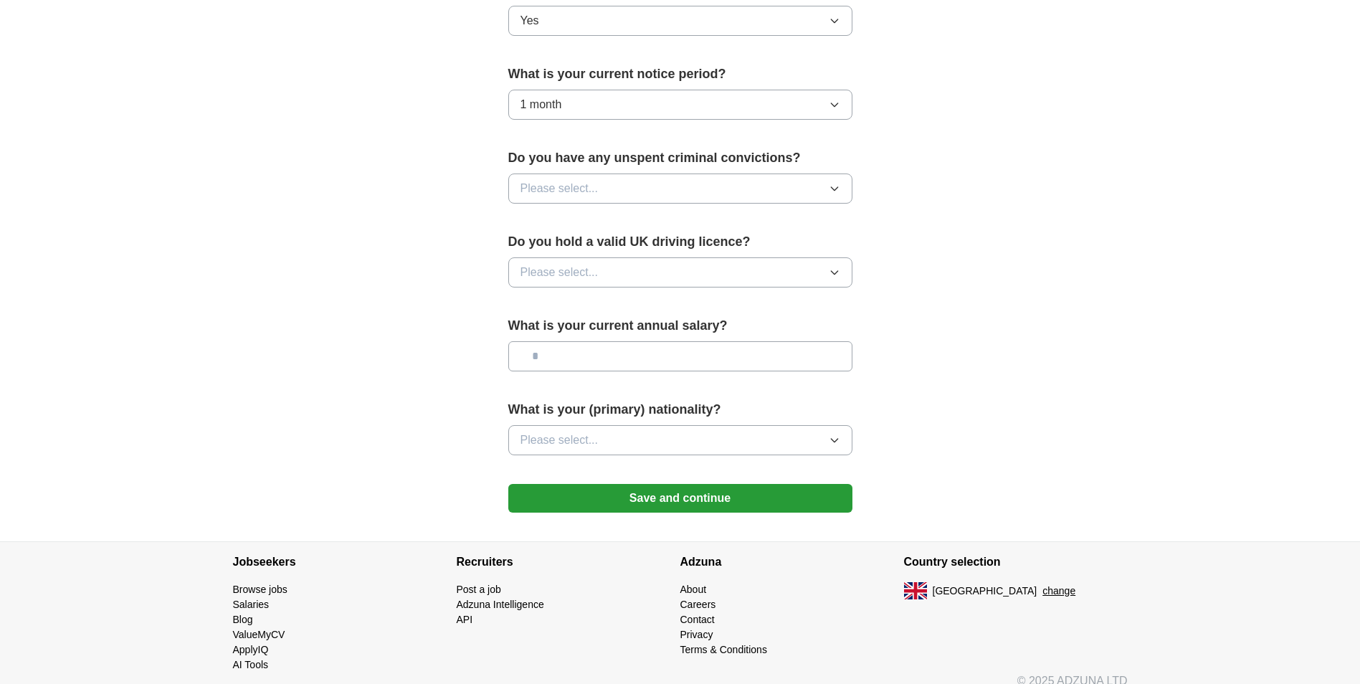
click at [591, 192] on span "Please select..." at bounding box center [559, 188] width 78 height 17
click at [564, 246] on div "No" at bounding box center [680, 250] width 320 height 17
click at [557, 287] on button "Please select..." at bounding box center [680, 272] width 344 height 30
click at [546, 297] on div "Yes" at bounding box center [680, 305] width 320 height 17
click at [558, 359] on input "text" at bounding box center [680, 356] width 344 height 30
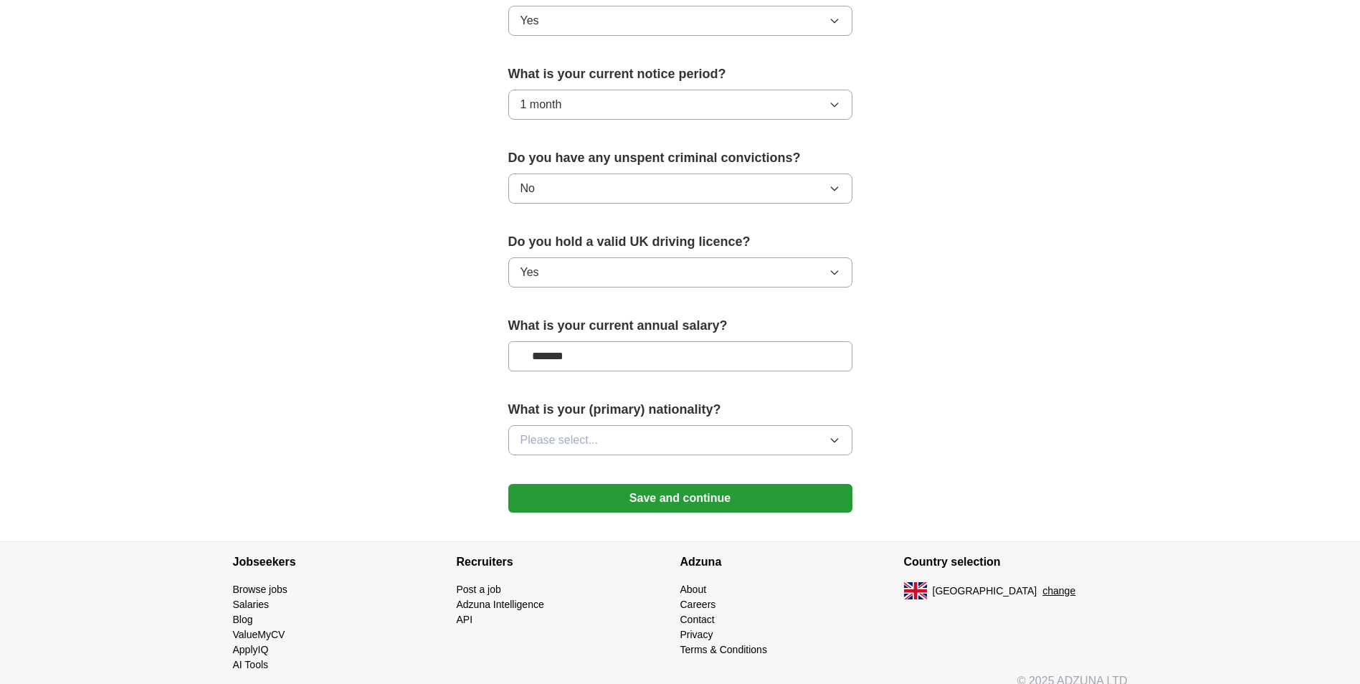
type input "*******"
click at [677, 442] on button "Please select..." at bounding box center [680, 440] width 344 height 30
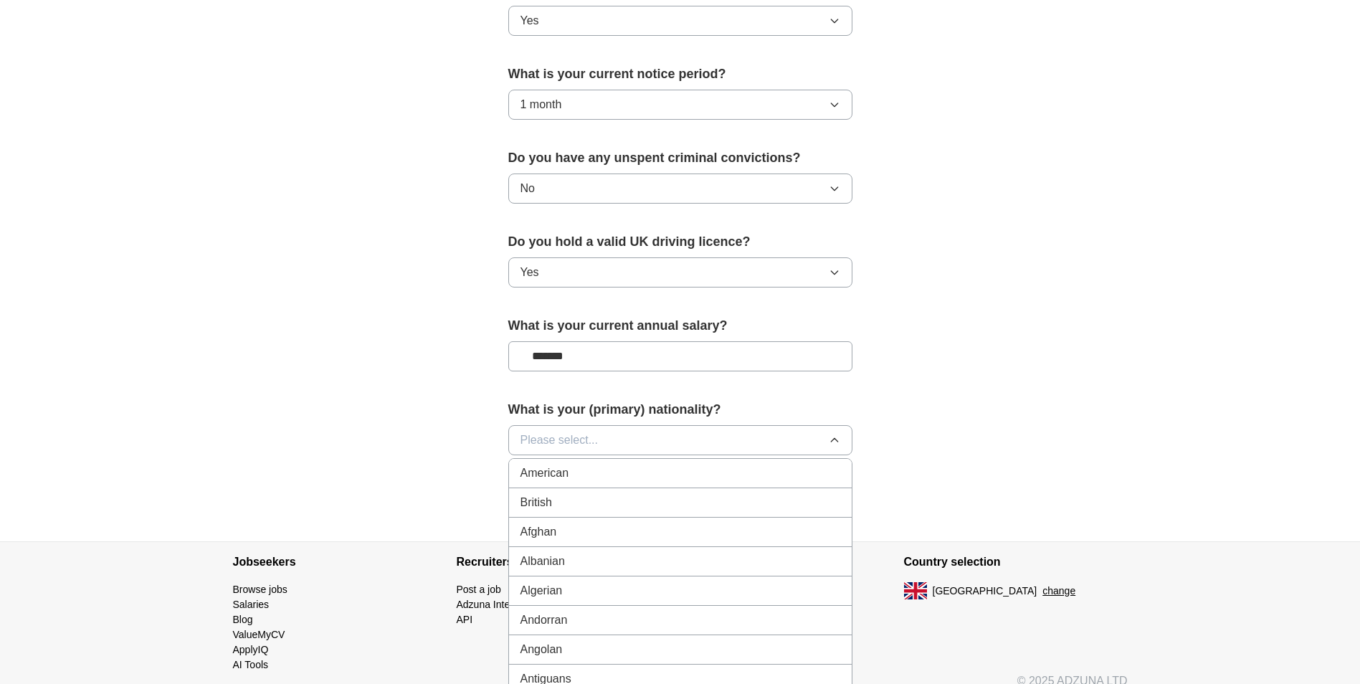
click at [551, 499] on span "British" at bounding box center [536, 502] width 32 height 17
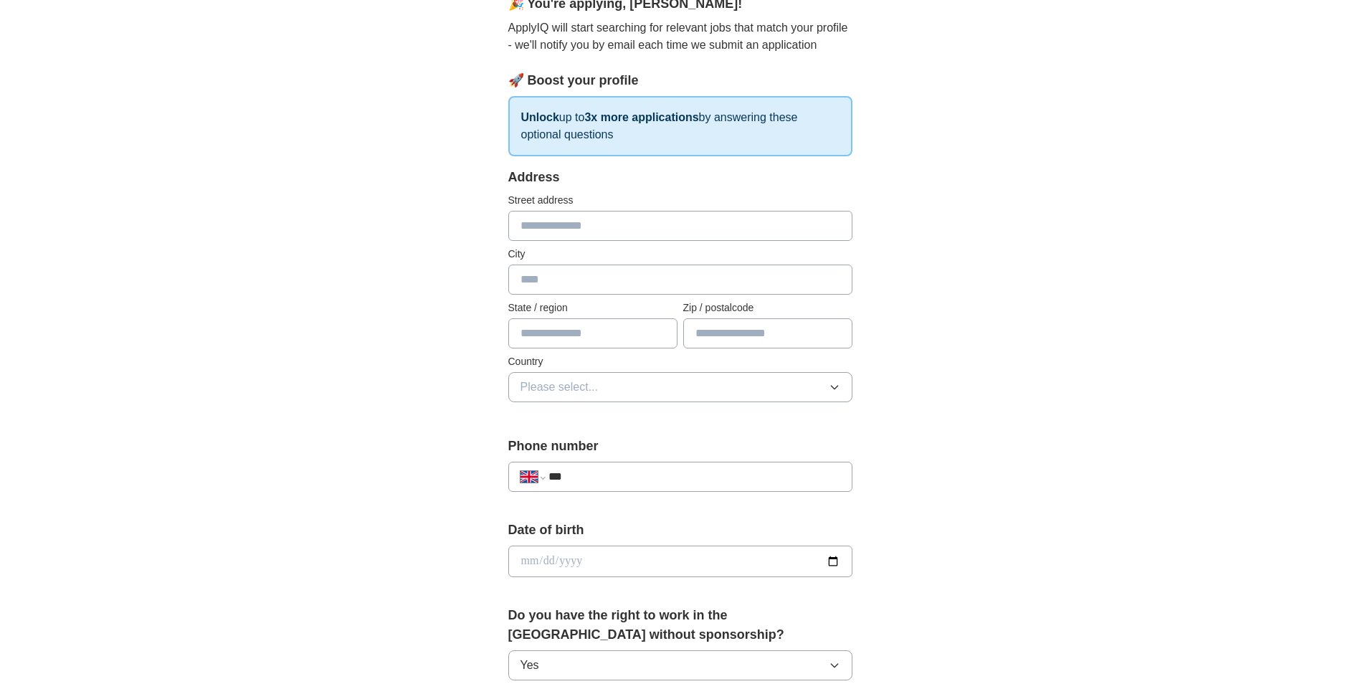
scroll to position [143, 0]
click at [579, 479] on input "***" at bounding box center [693, 477] width 291 height 17
type input "**********"
click at [828, 562] on input "date" at bounding box center [680, 562] width 344 height 32
click at [968, 442] on div "**********" at bounding box center [681, 543] width 918 height 1286
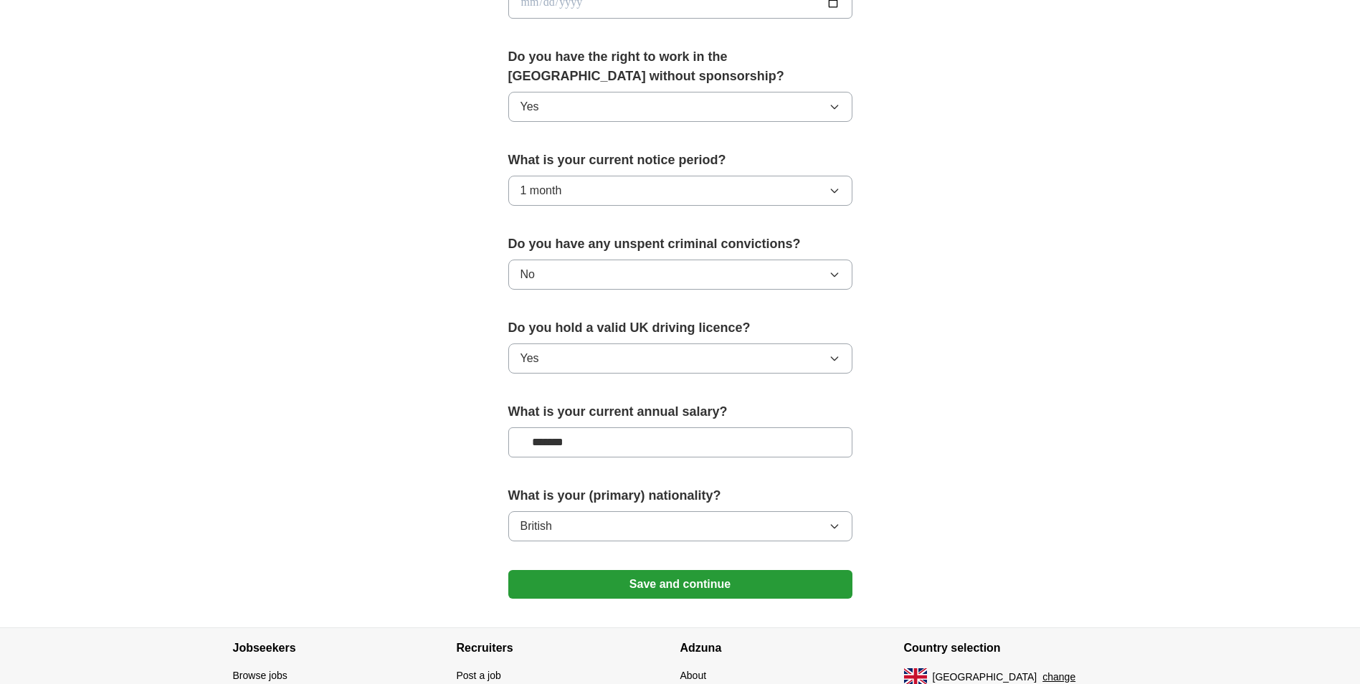
scroll to position [806, 0]
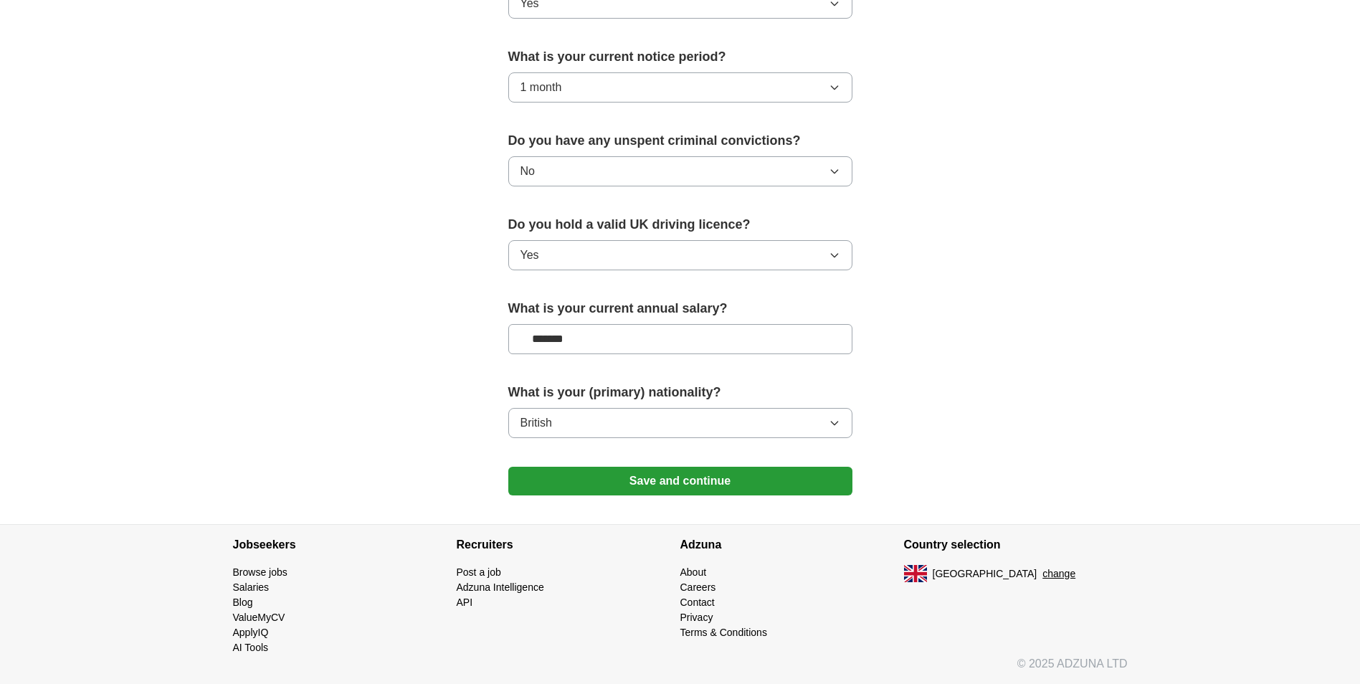
click at [690, 489] on button "Save and continue" at bounding box center [680, 481] width 344 height 29
